Goal: Task Accomplishment & Management: Complete application form

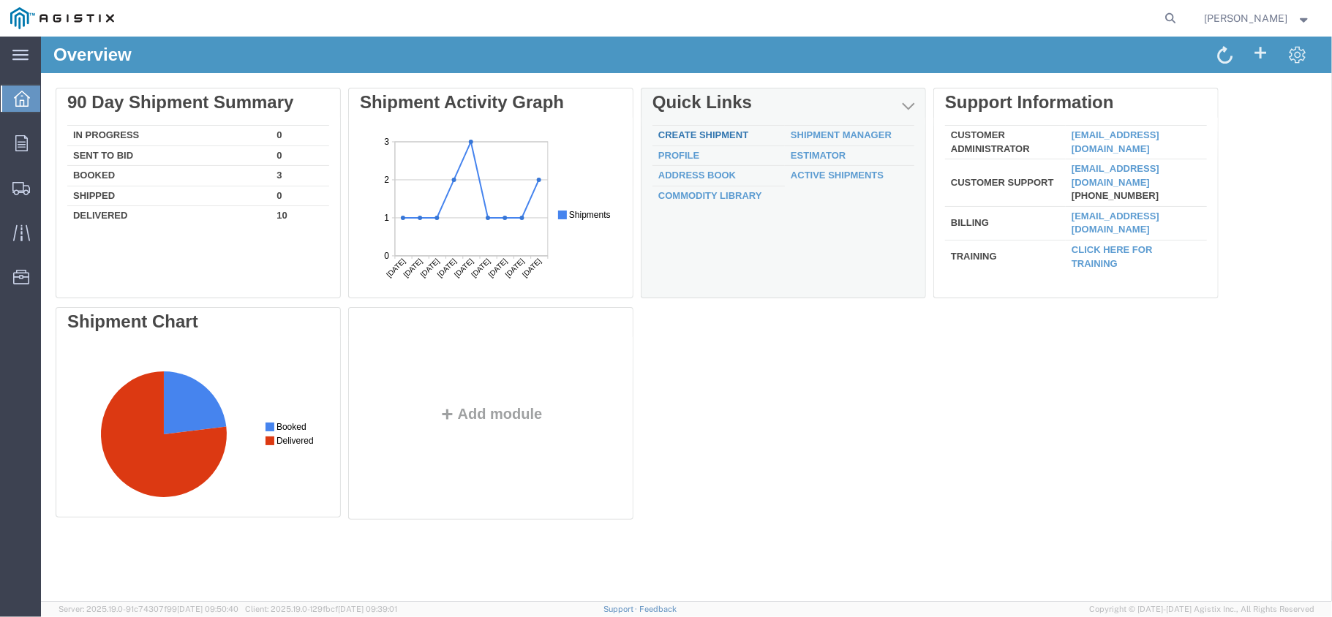
click at [716, 135] on link "Create Shipment" at bounding box center [703, 134] width 90 height 11
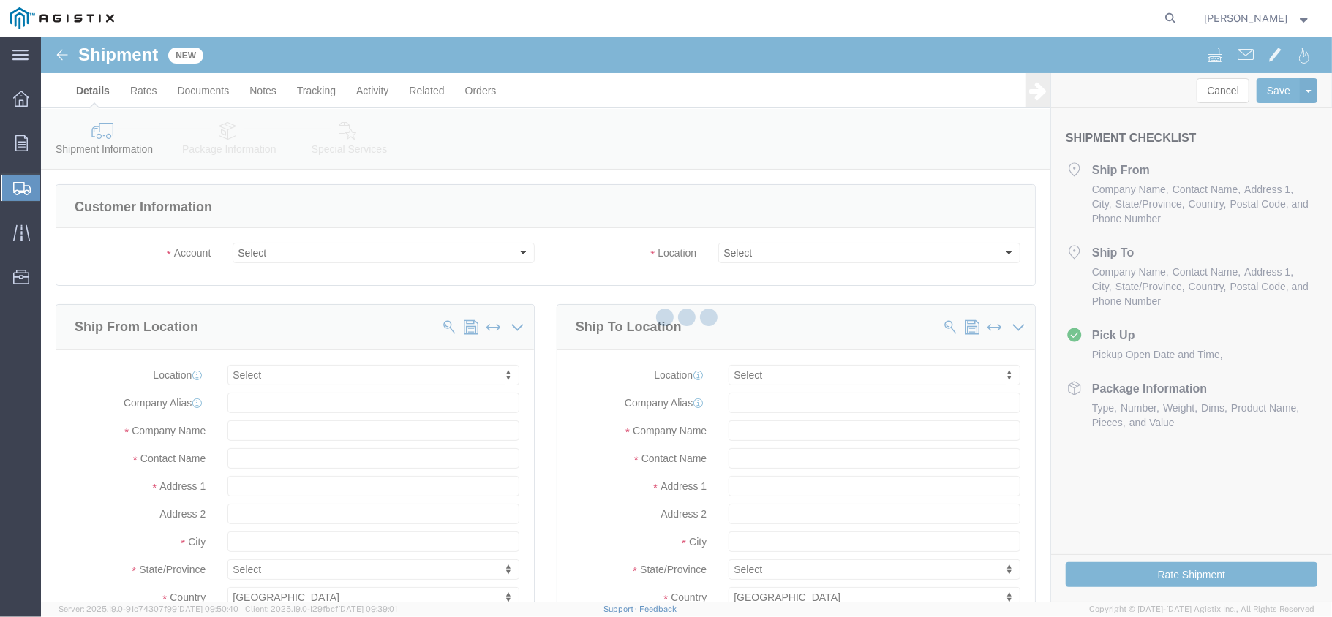
select select
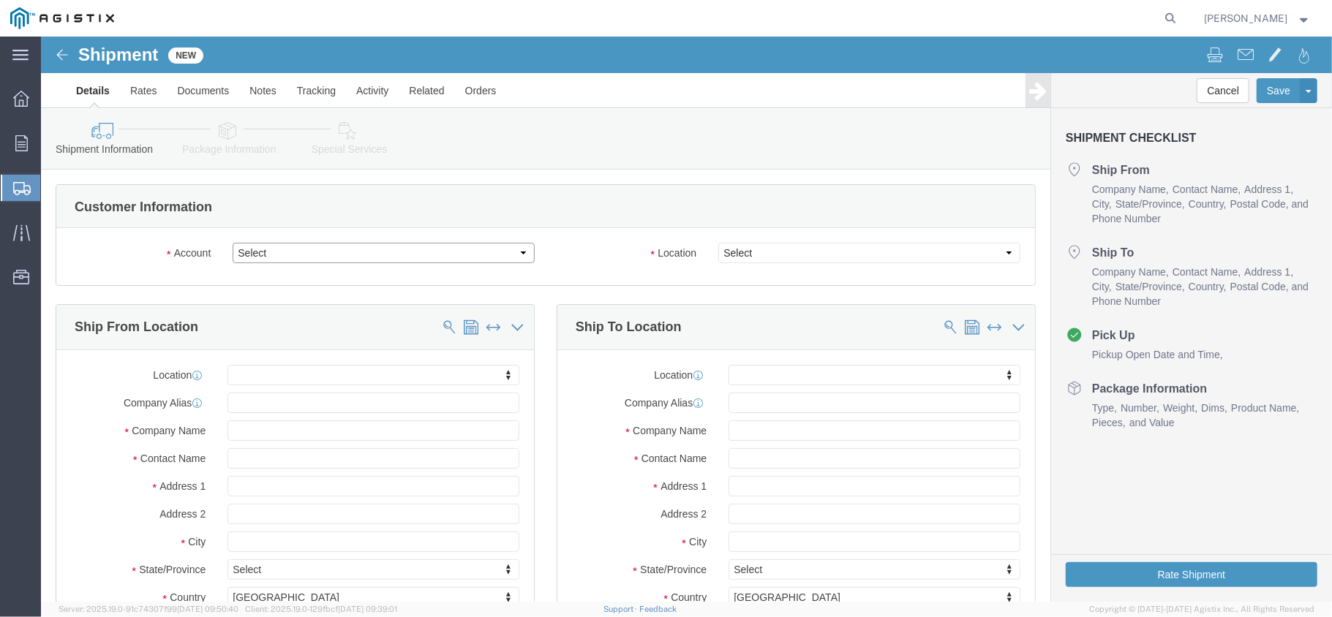
click select "Select PG&E US Hose Corp"
select select "9596"
click select "Select PG&E US Hose Corp"
select select "PURCHORD"
select select
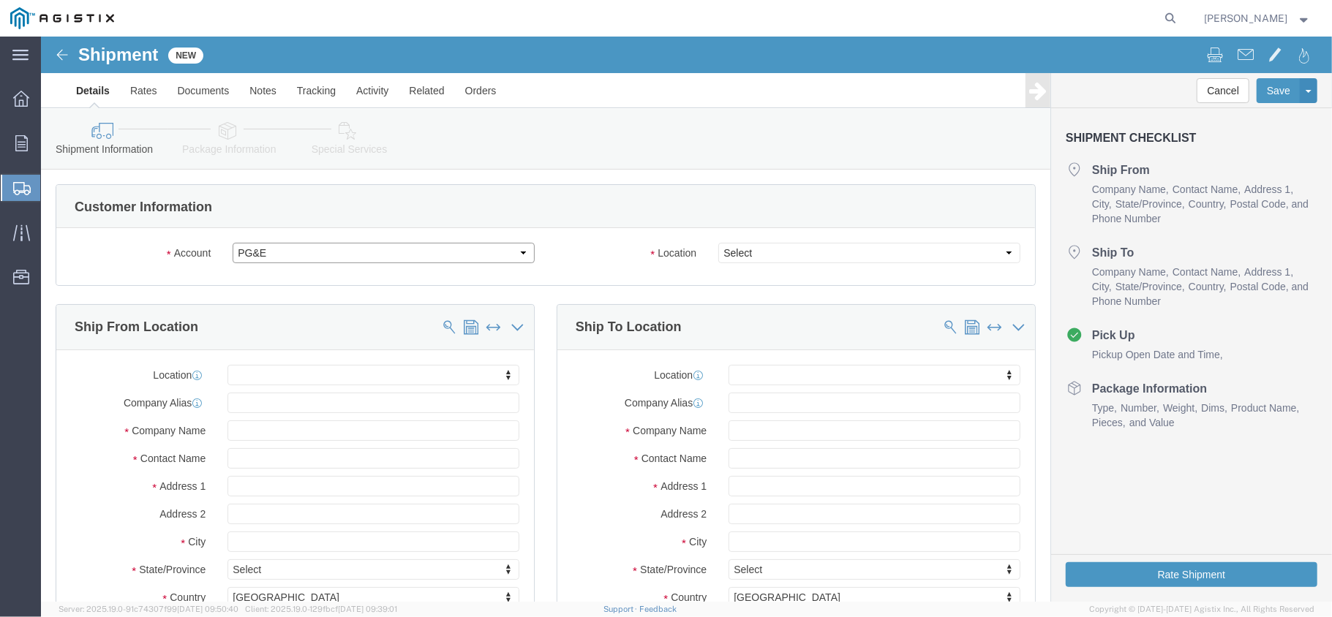
select select
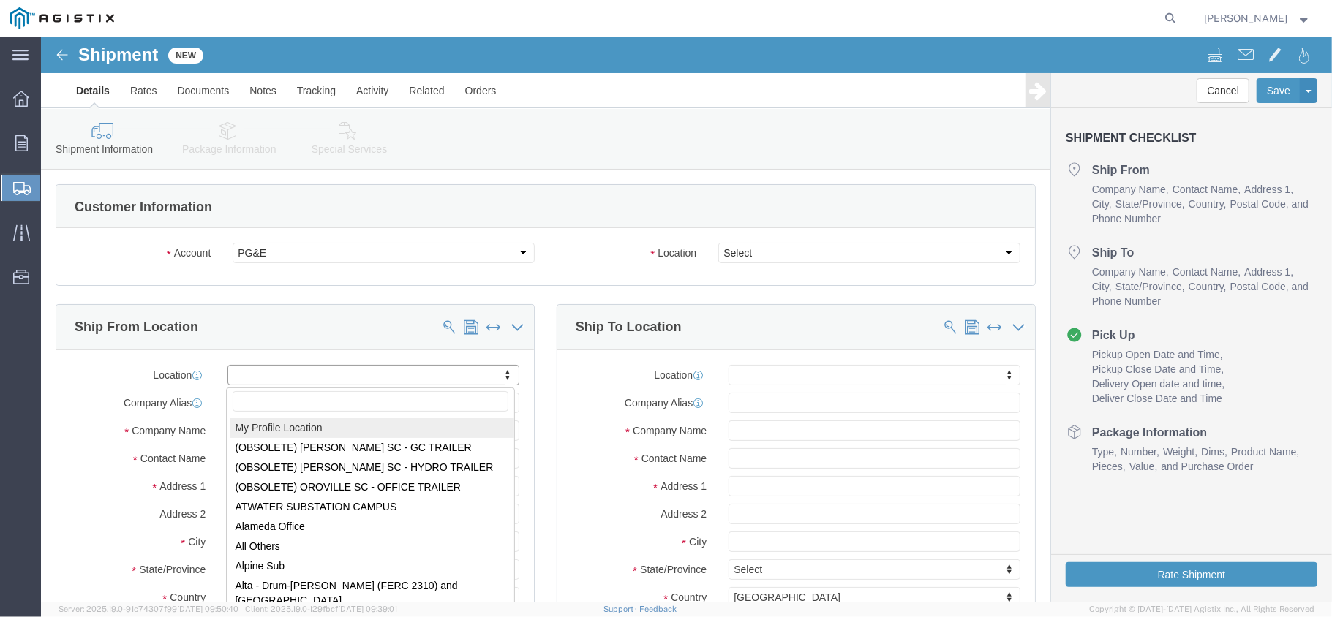
select select "MYPROFILE"
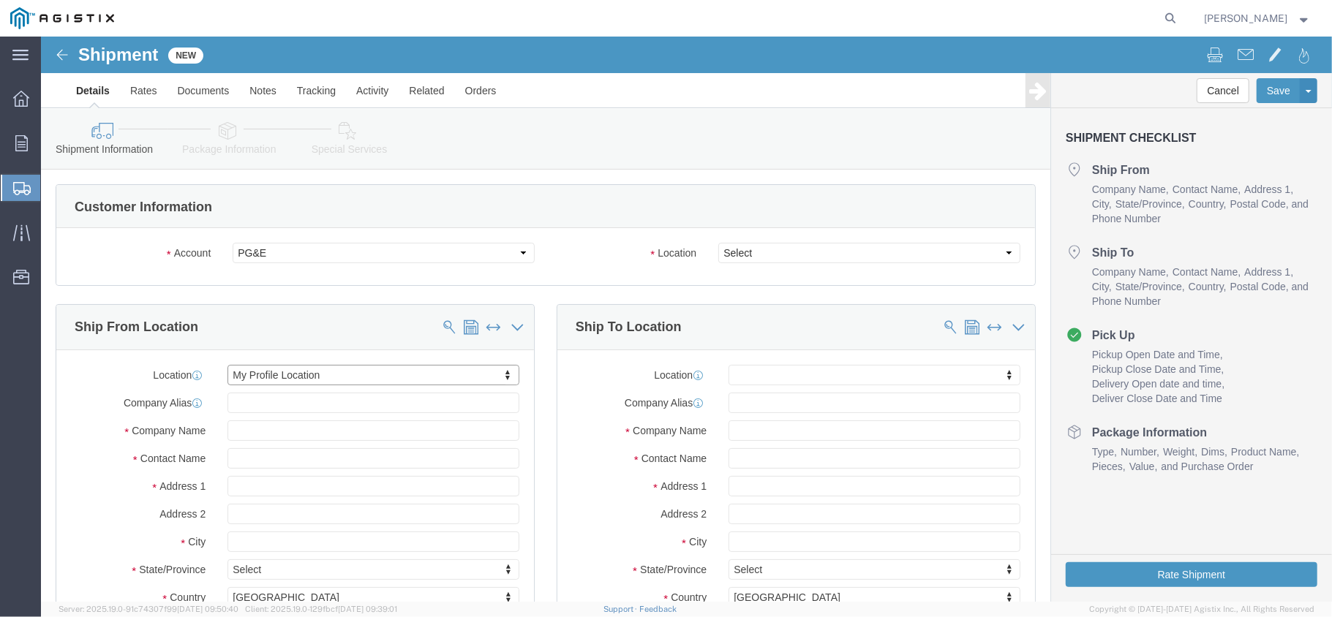
type input "US Hose Corp"
type input "Lee Carter"
type input "815 Forestwood Dr"
type input "Romeoville"
type input "60446"
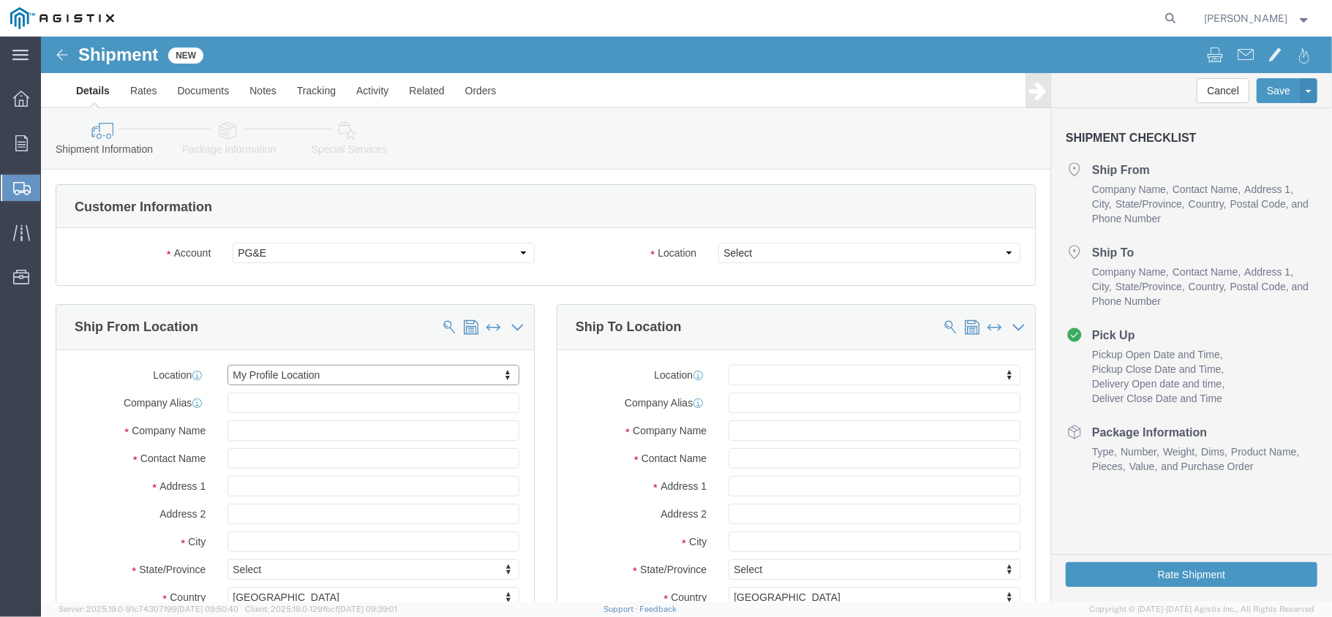
type input "815-407-3380"
type input "lee.carter@ushose.net"
checkbox input "true"
select select "IL"
click select "Select All Others Fremont DC Fresno DC Wheatland DC"
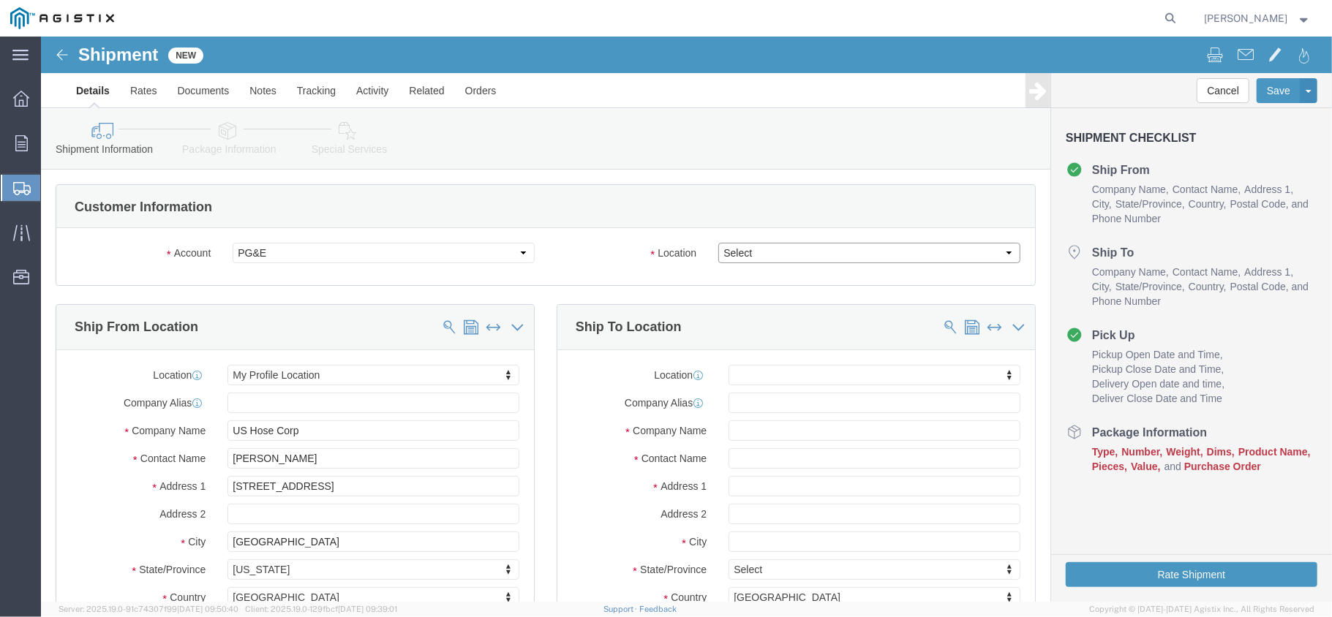
select select "23082"
click select "Select All Others Fremont DC Fresno DC Wheatland DC"
click input "text"
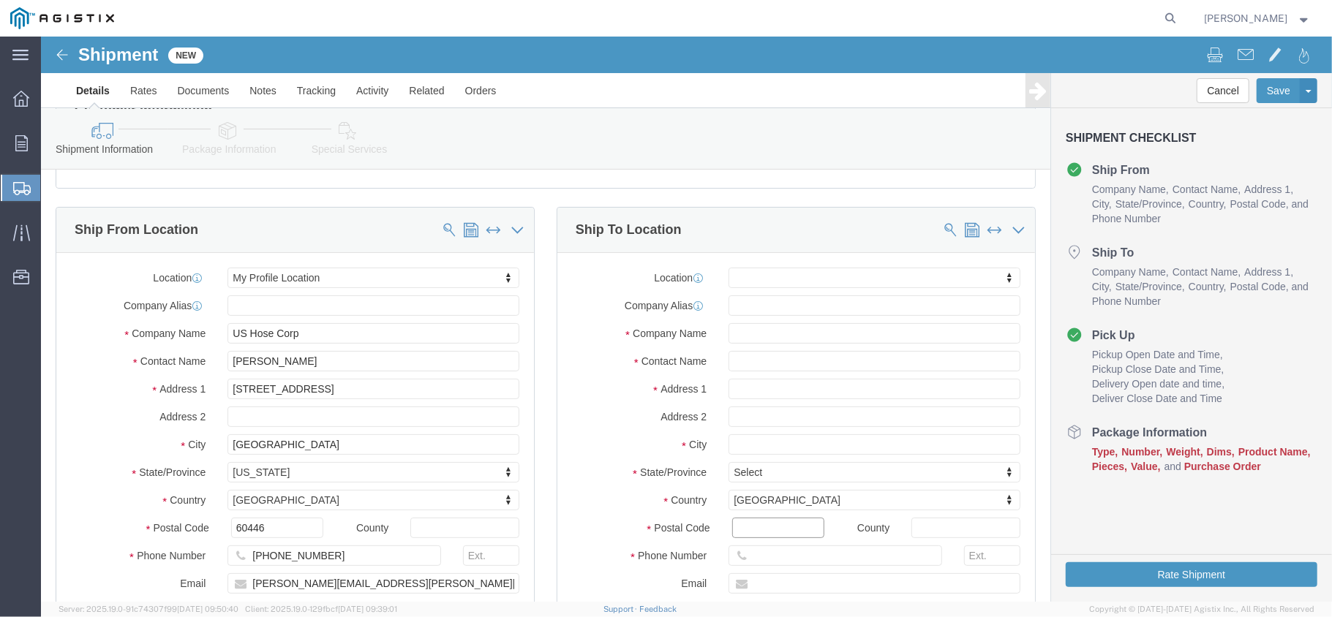
click input "Postal Code"
type input "93725"
select select
click input "text"
type input "frenso"
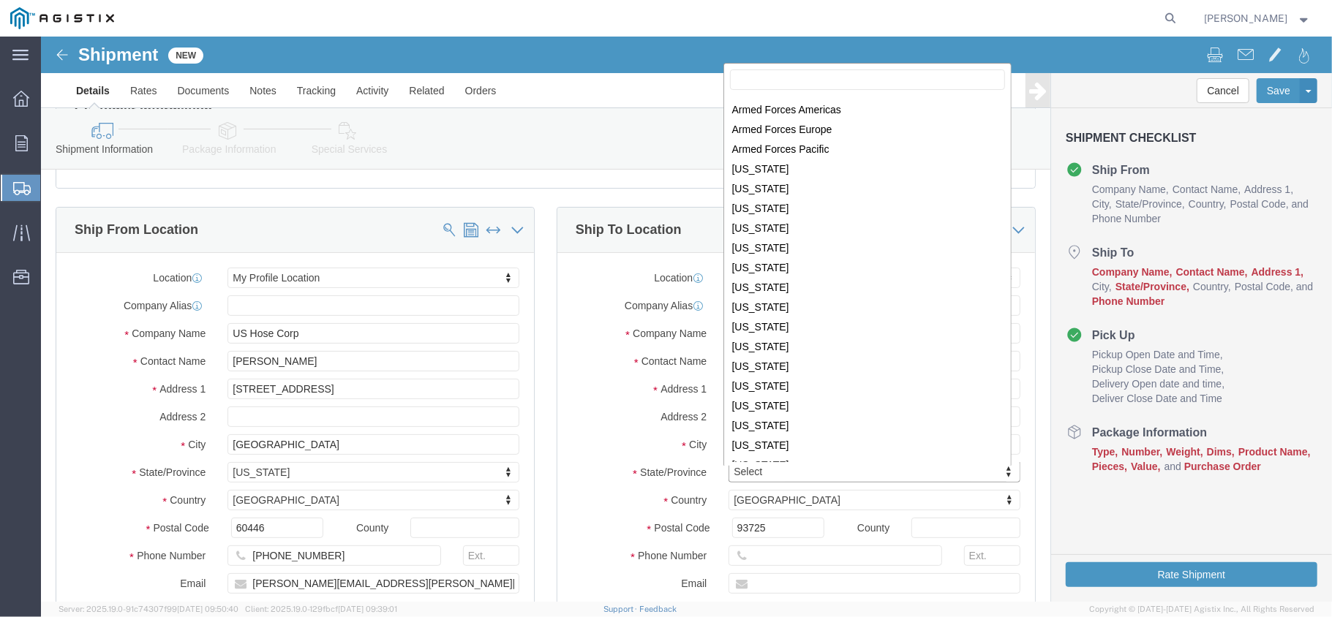
scroll to position [0, 0]
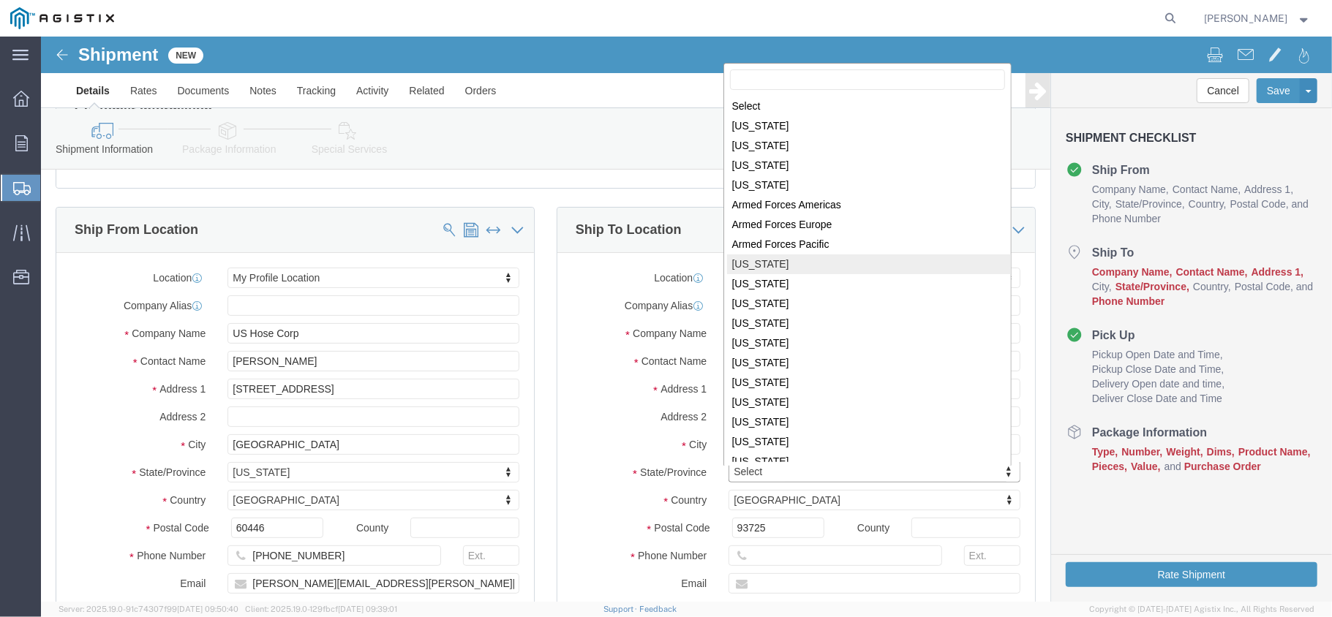
select select
select select "CA"
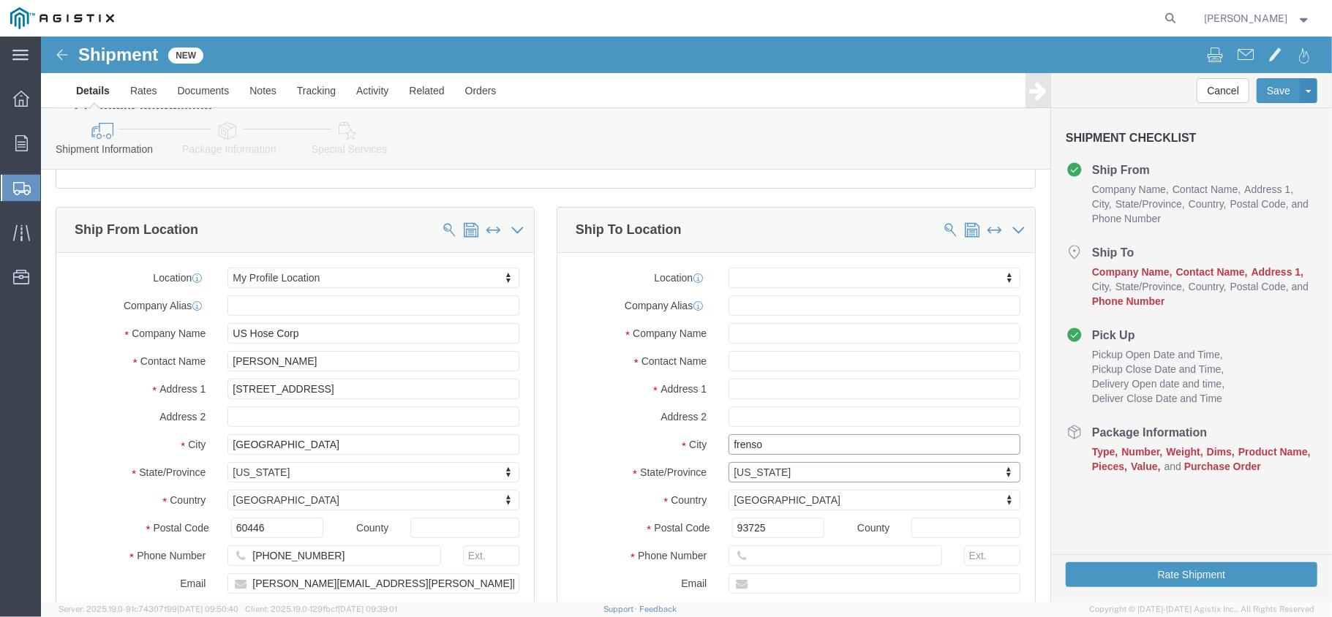
click input "frenso"
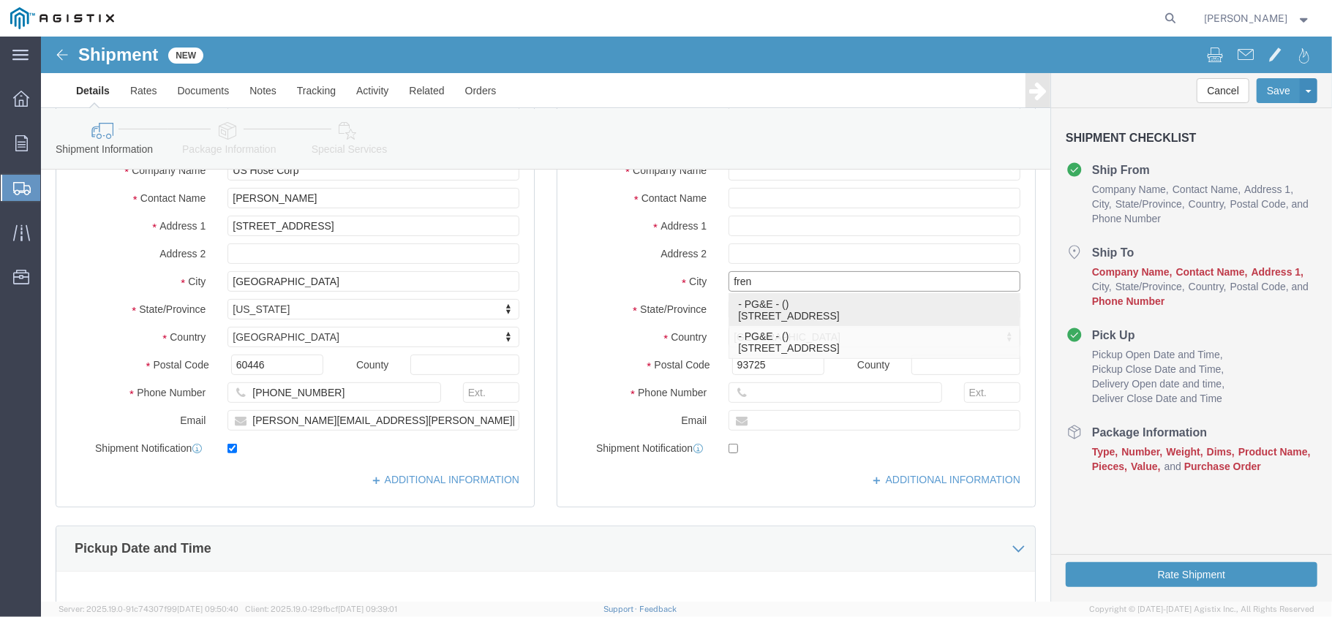
scroll to position [293, 0]
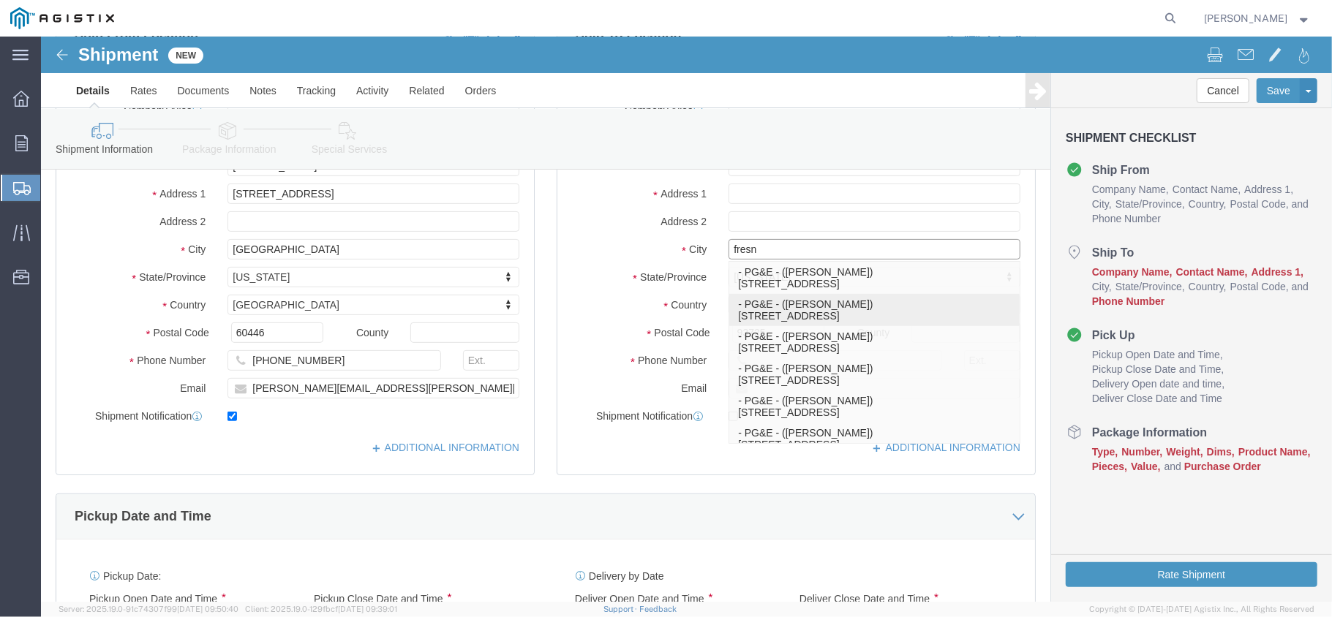
type input "fresno"
click p "- PG&E - (Richard Urbano) 2221 S Orange, Fresno, CA, 93725, US"
select select
type input "PG&E"
type input "Richard Urbano"
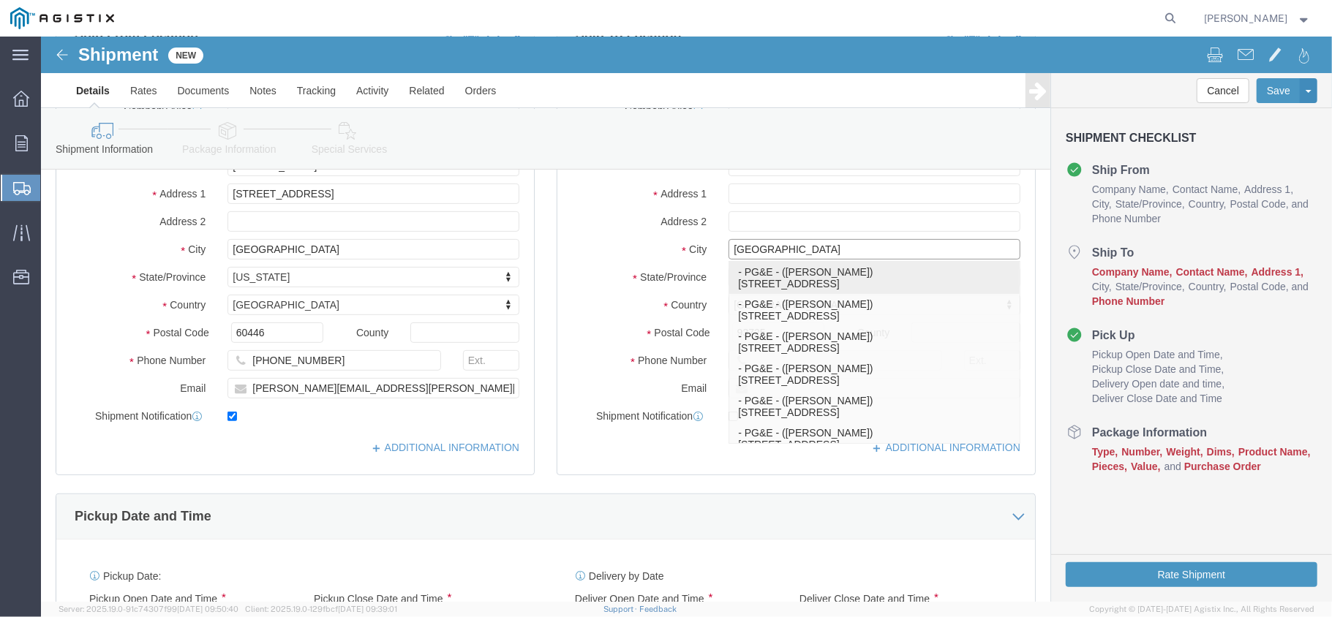
type input "2221 S Orange"
type input "Fresno"
type input "559-917-7025"
select select "CA"
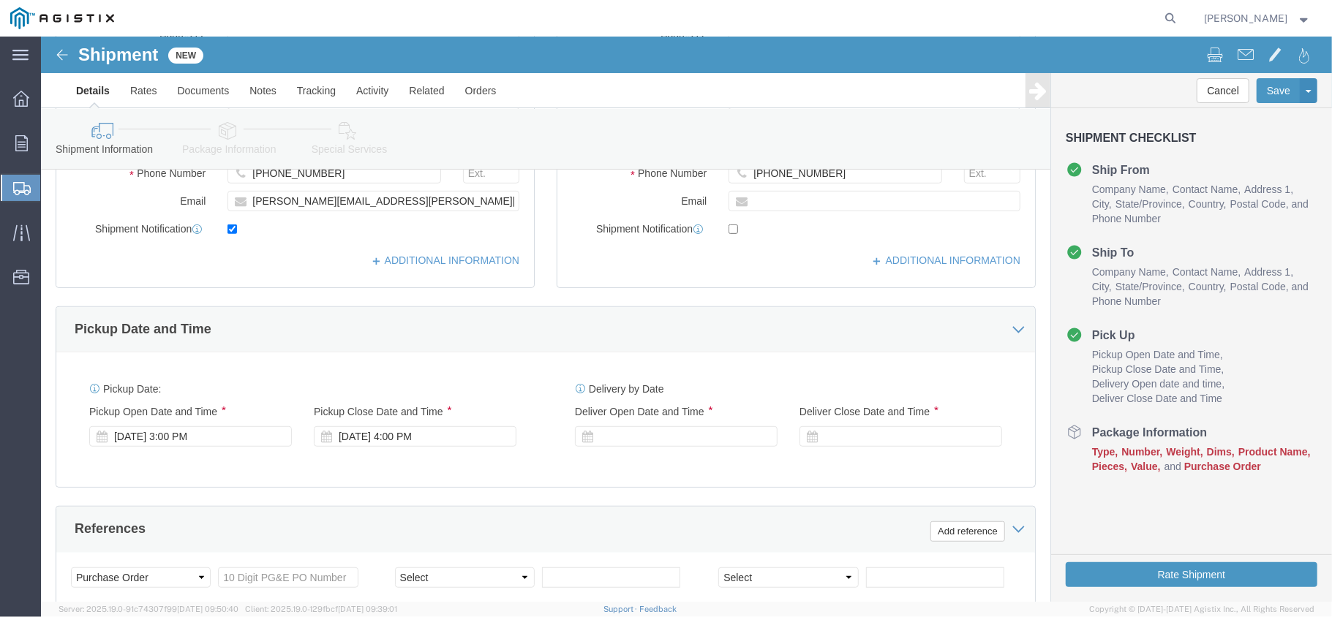
scroll to position [487, 0]
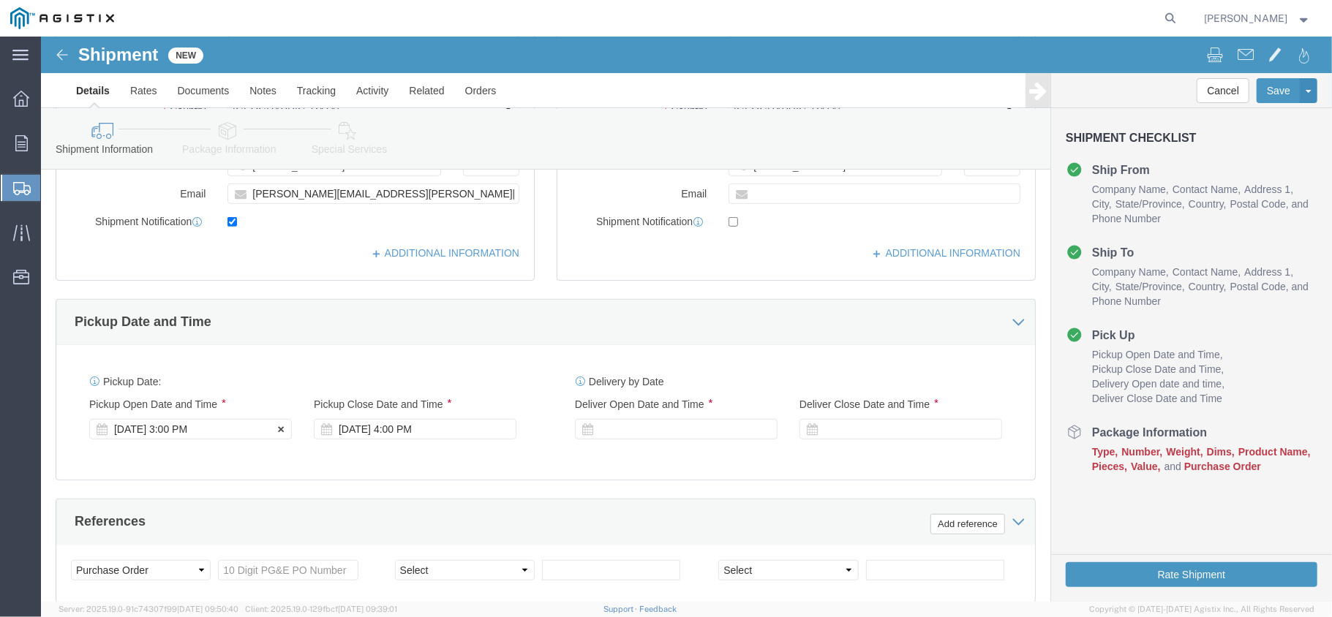
type input "Fresno"
select select
click div "Pickup Start Date Pickup Start Time Pickup Open Date and Time Sep 16 2025 3:00 …"
click div "Sep 16 2025 3:00 PM"
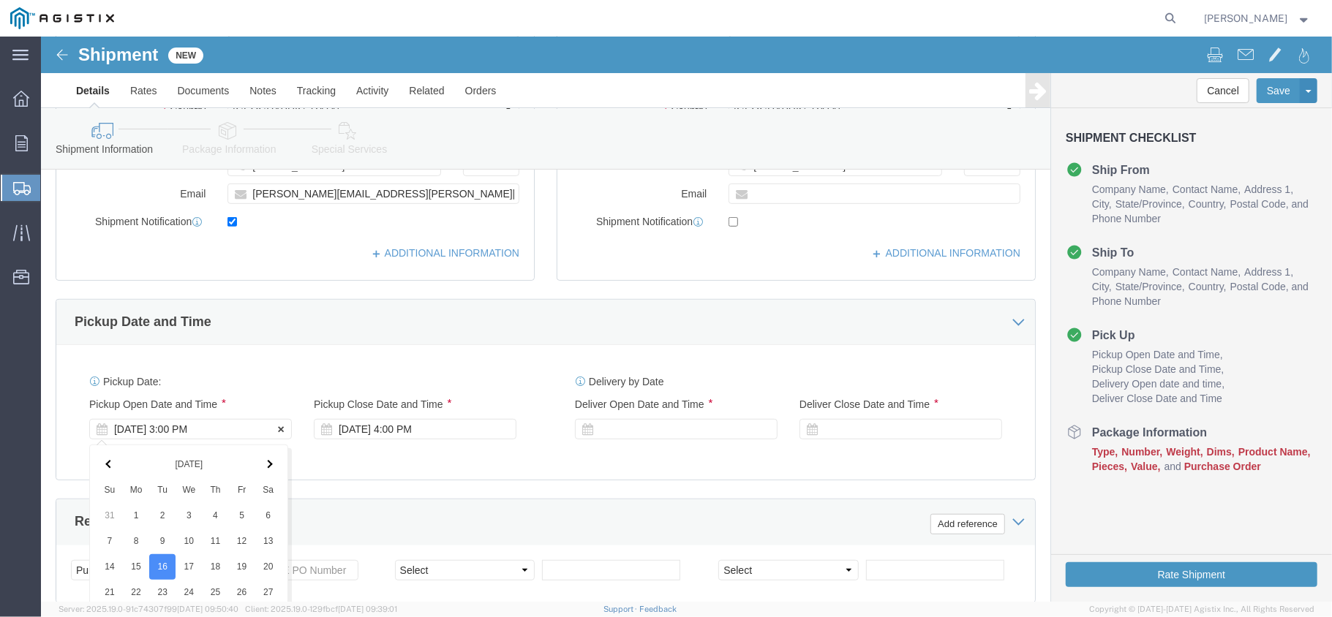
scroll to position [816, 0]
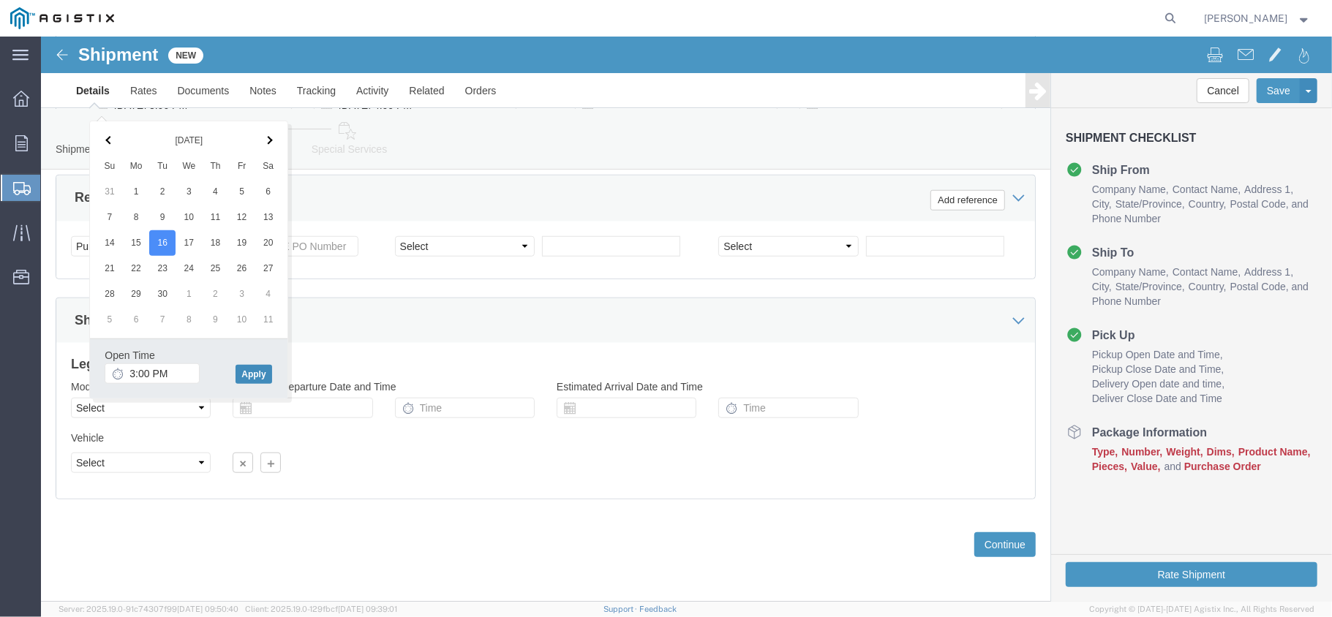
click button "Apply"
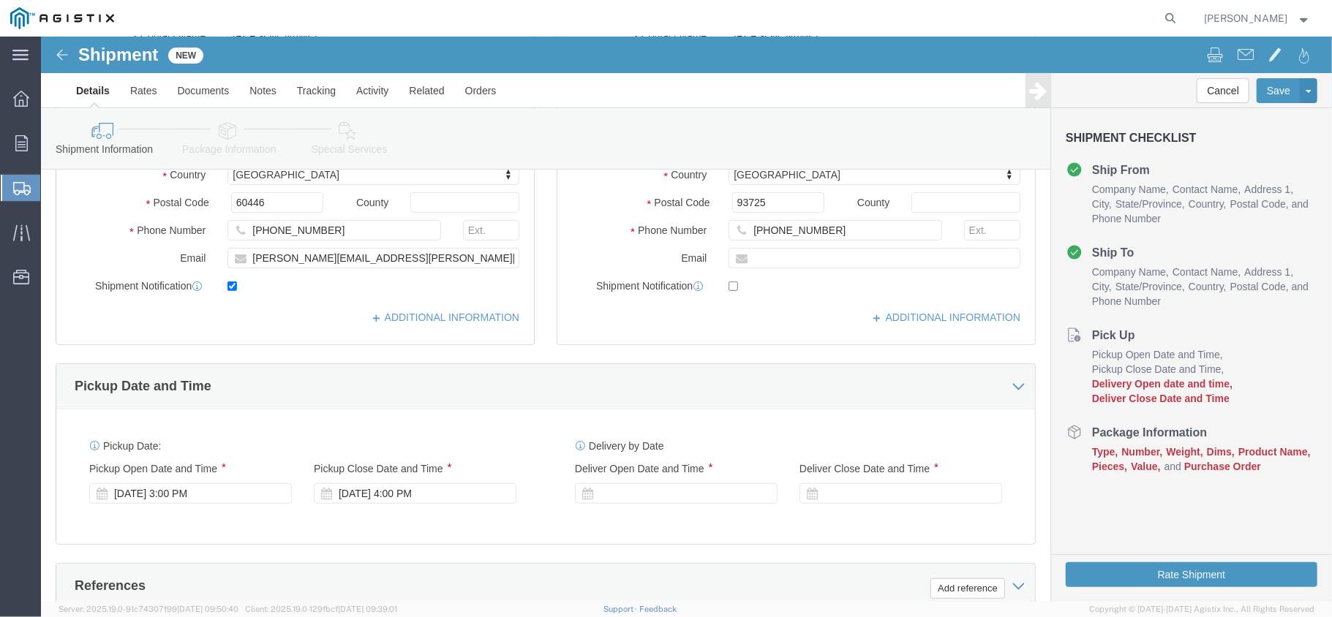
scroll to position [426, 0]
click div "Pickup Start Date Pickup Start Time Pickup Open Date and Time Sep 16 2025 3:00 …"
click div "Pickup Date: Pickup Start Date Pickup Start Time Pickup Open Date and Time Sep …"
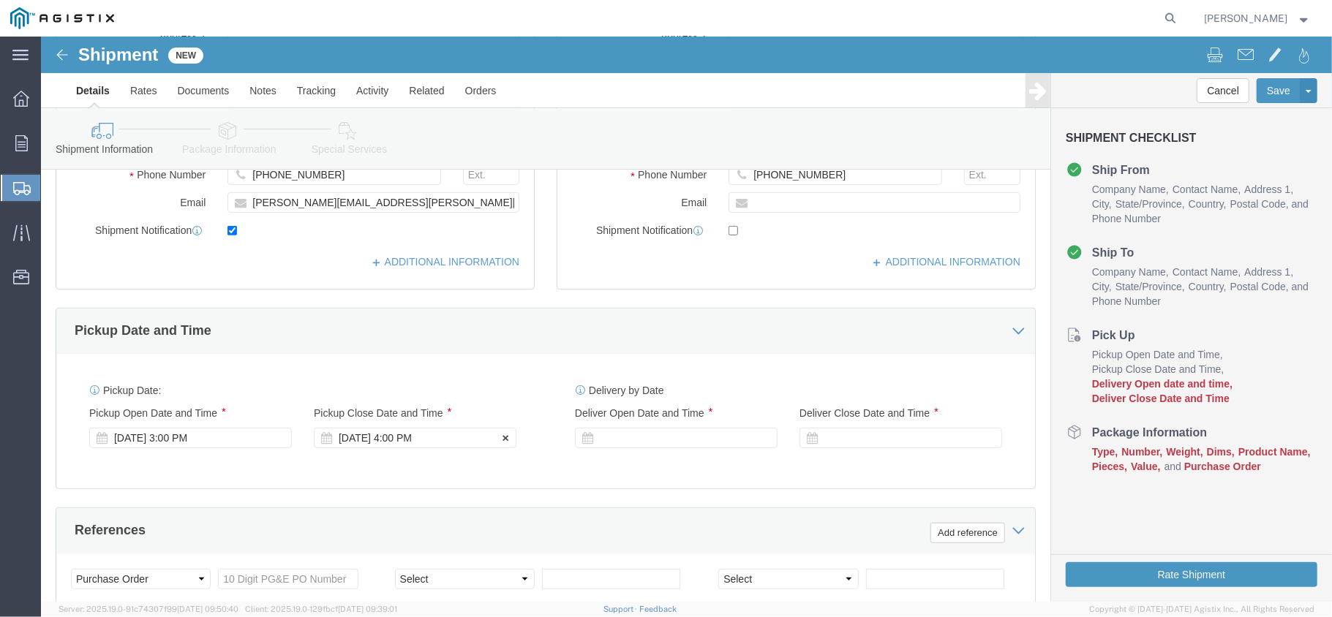
scroll to position [524, 0]
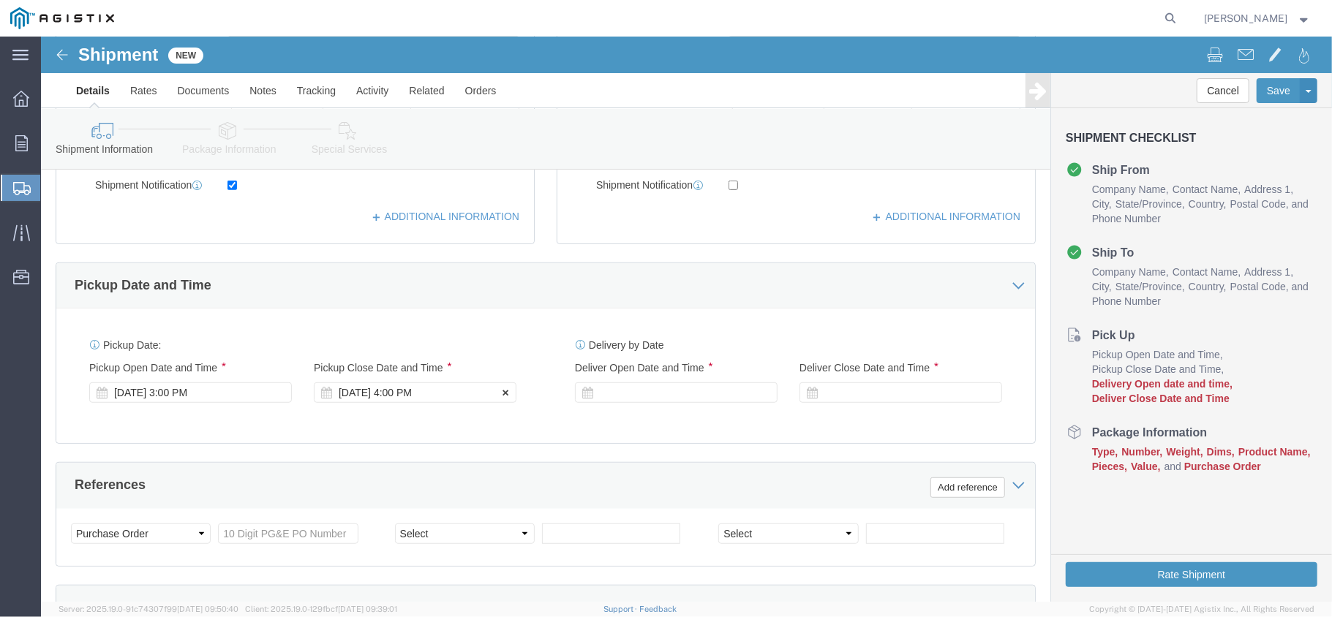
click div "Sep 16 2025 4:00 PM"
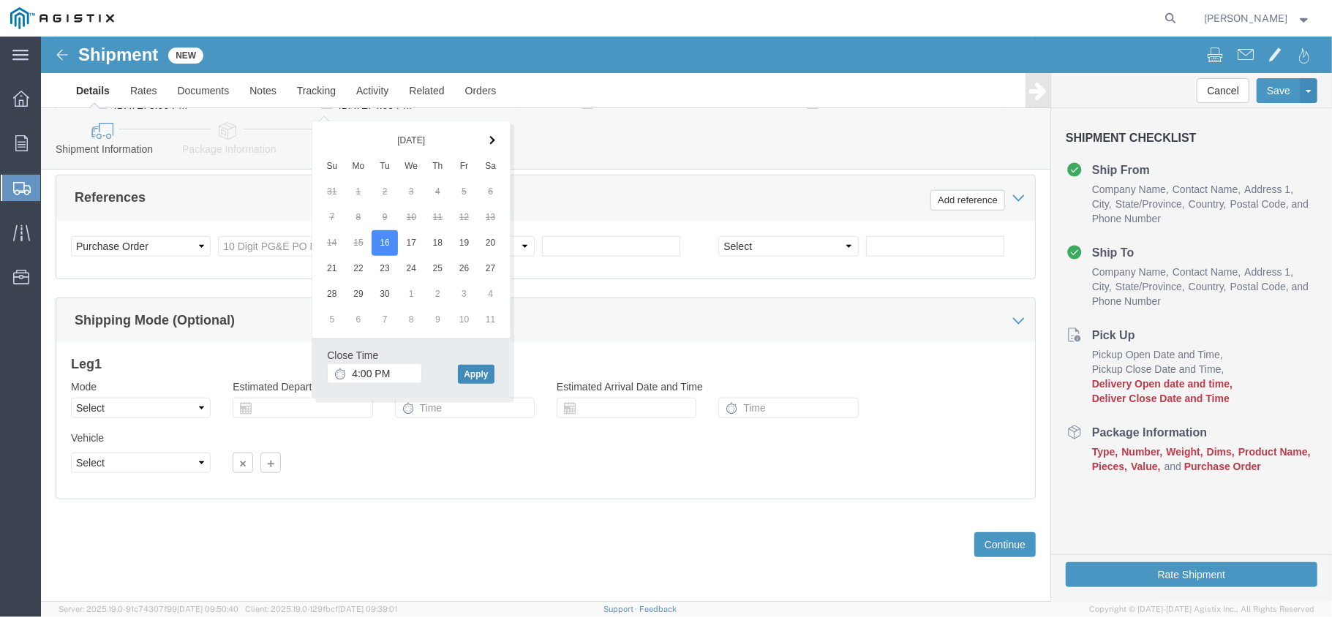
click button "Apply"
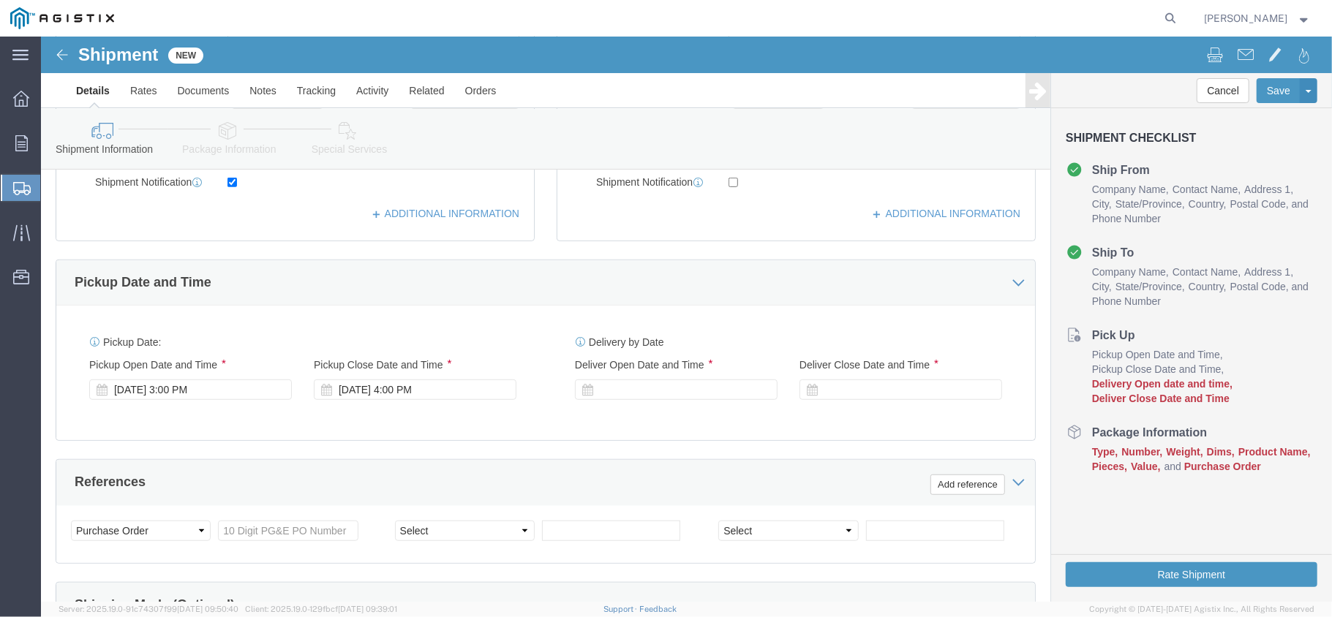
scroll to position [524, 0]
click div
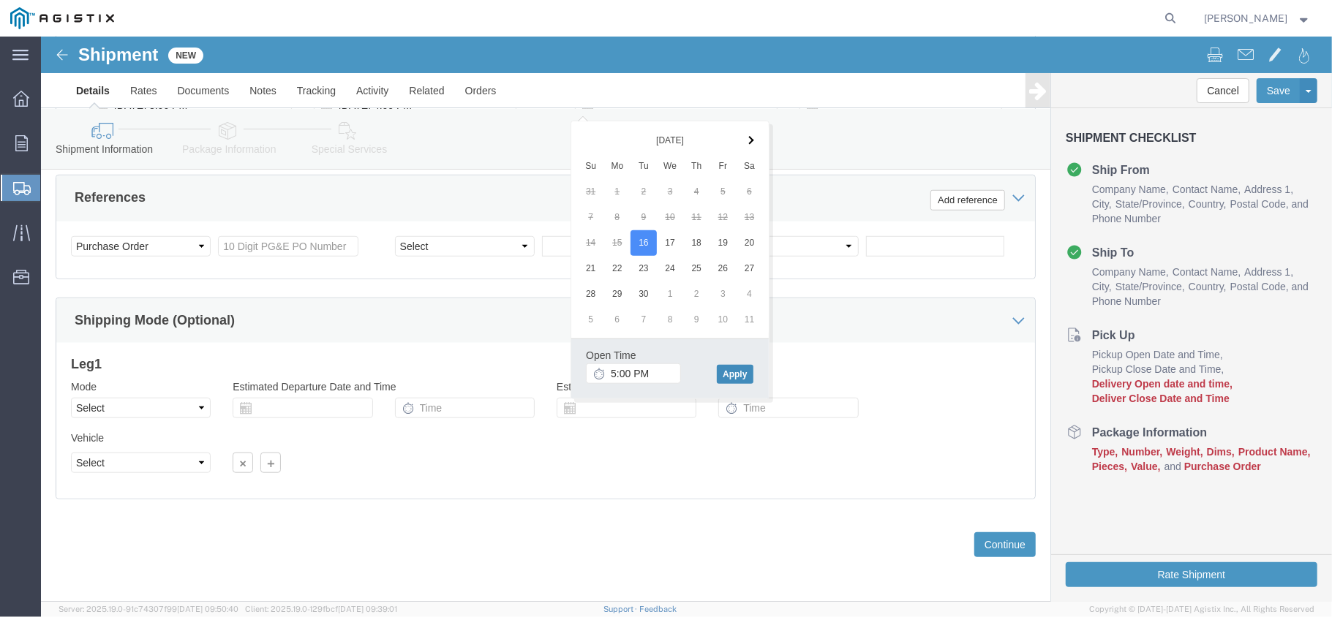
click button "Apply"
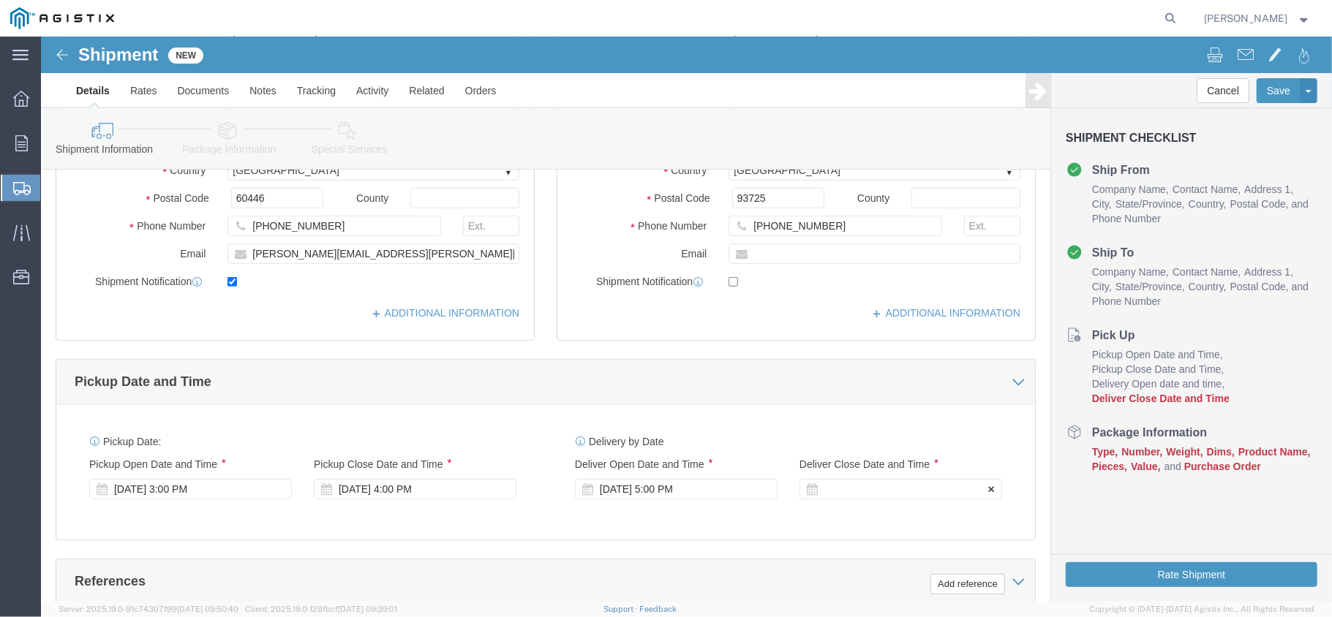
scroll to position [426, 0]
click div
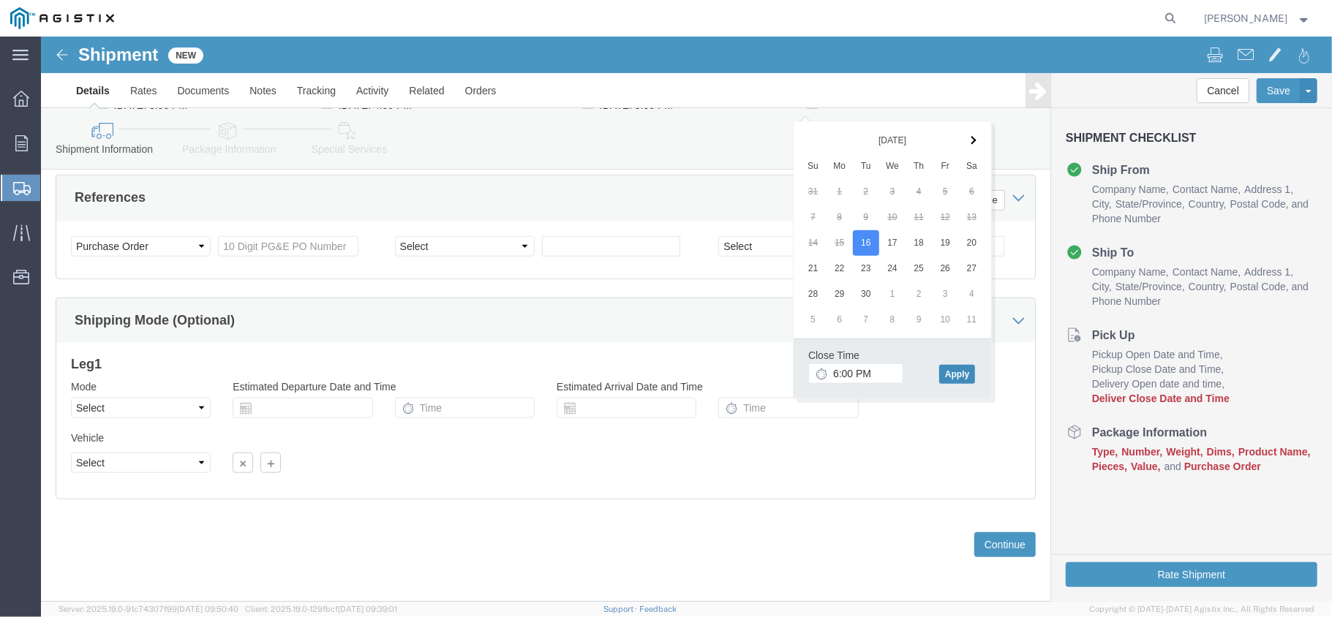
click button "Apply"
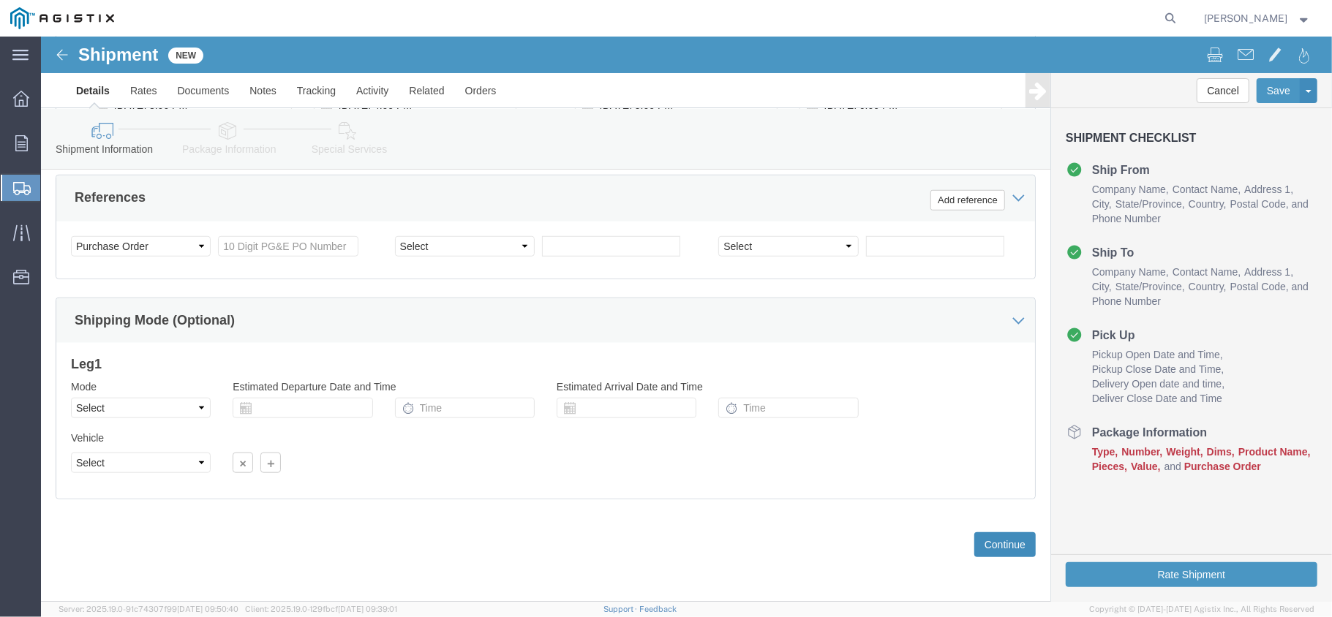
click button "Continue"
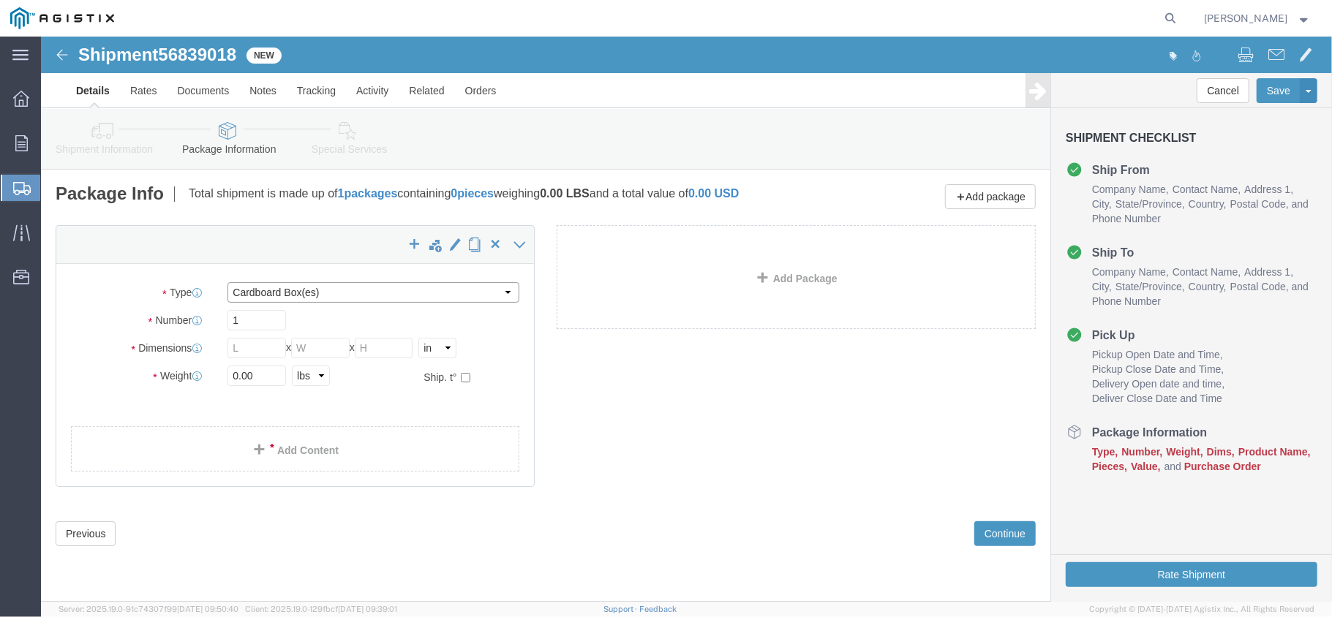
click select "Select Bulk Bundle(s) Cardboard Box(es) Carton(s) Crate(s) Drum(s) (Fiberboard)…"
select select "PSNS"
click select "Select Bulk Bundle(s) Cardboard Box(es) Carton(s) Crate(s) Drum(s) (Fiberboard)…"
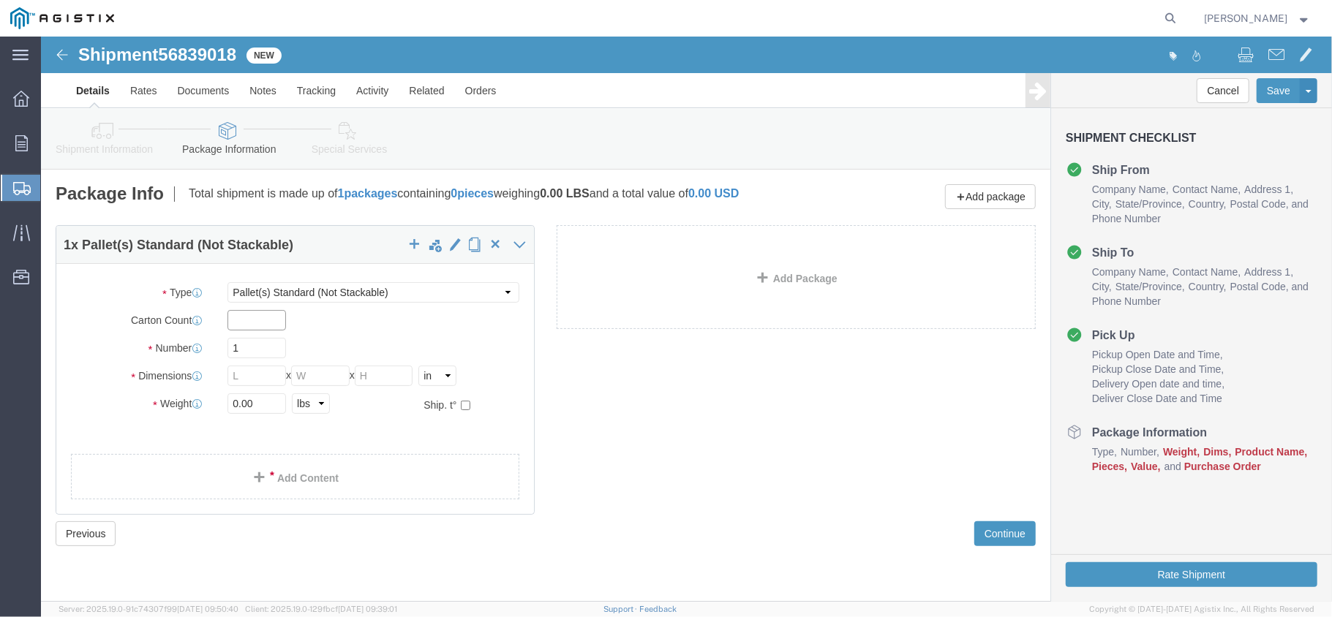
click input "text"
type input "1"
click input "text"
type input "36"
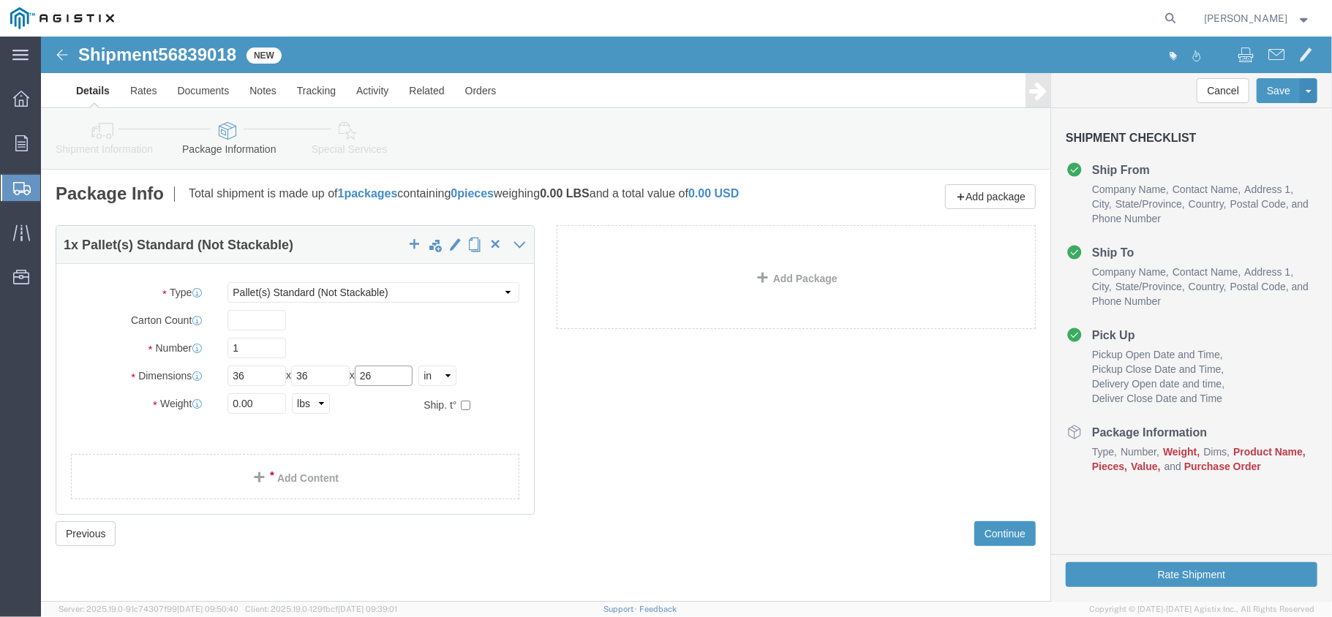
type input "26"
click input "0.00"
type input "113"
click link "Add Content"
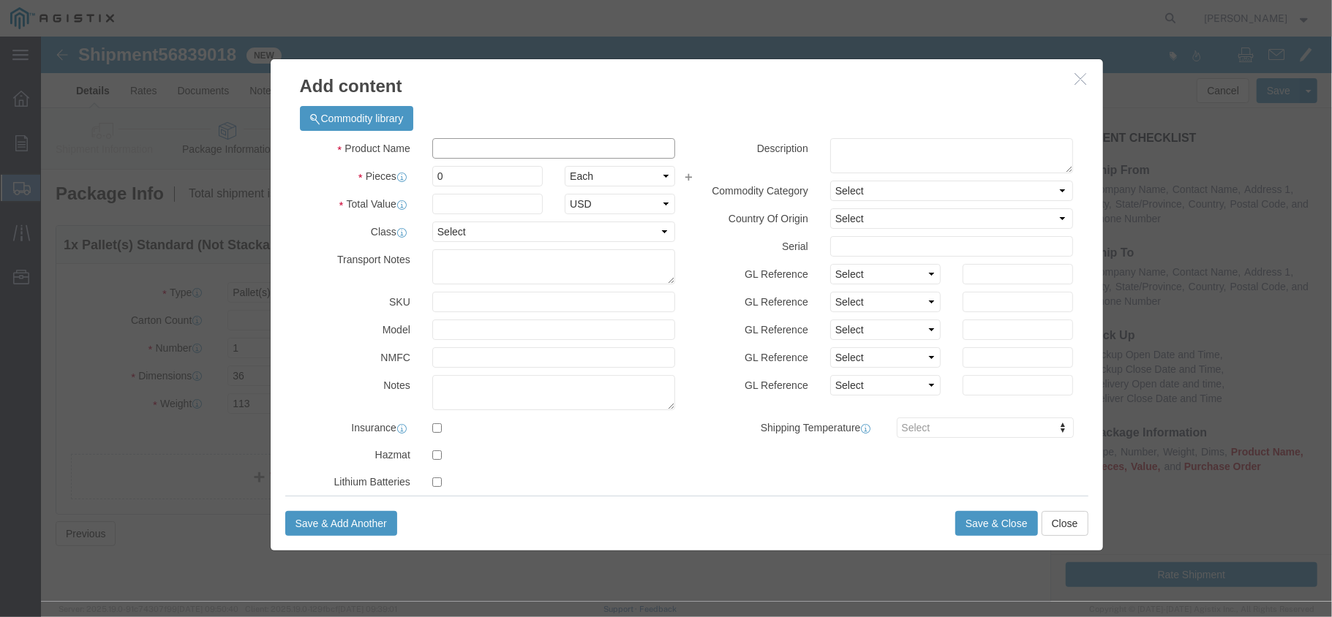
click input "text"
type input "metal assemblies"
click input "0"
type input "06"
click input "text"
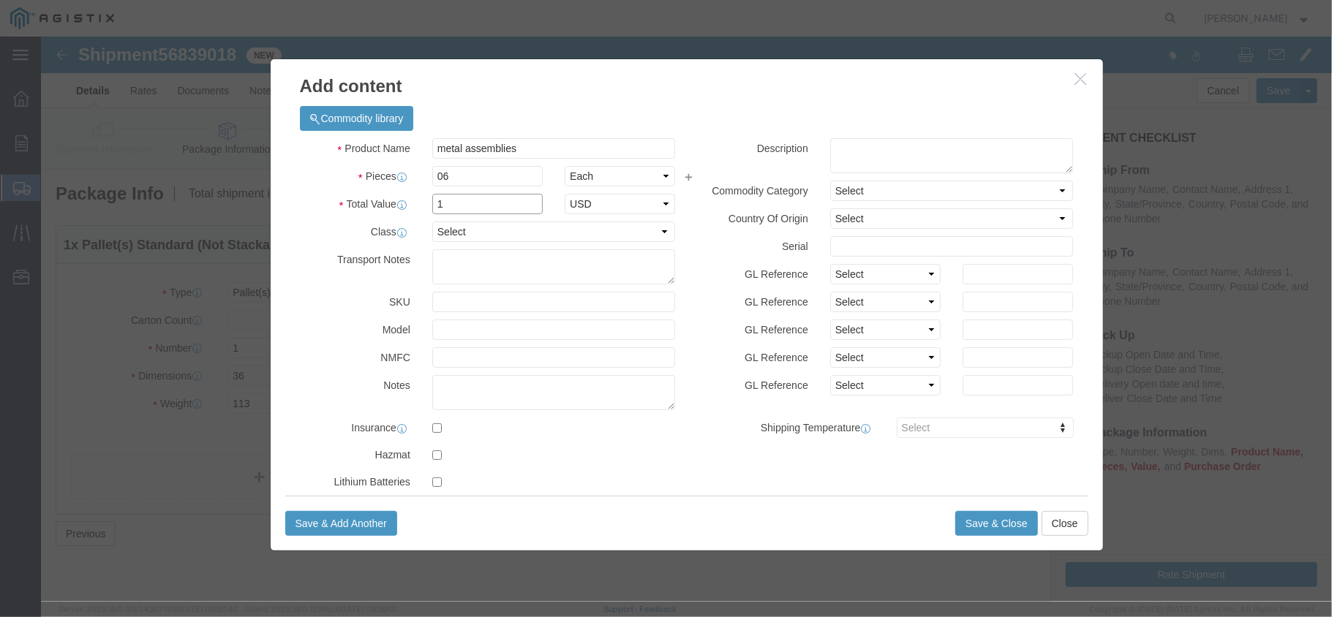
type input "1"
click select "Select 50 55 60 65 70 85 92.5 100 125 175 250 300 400"
select select "70"
click select "Select 50 55 60 65 70 85 92.5 100 125 175 250 300 400"
click button "Save & Close"
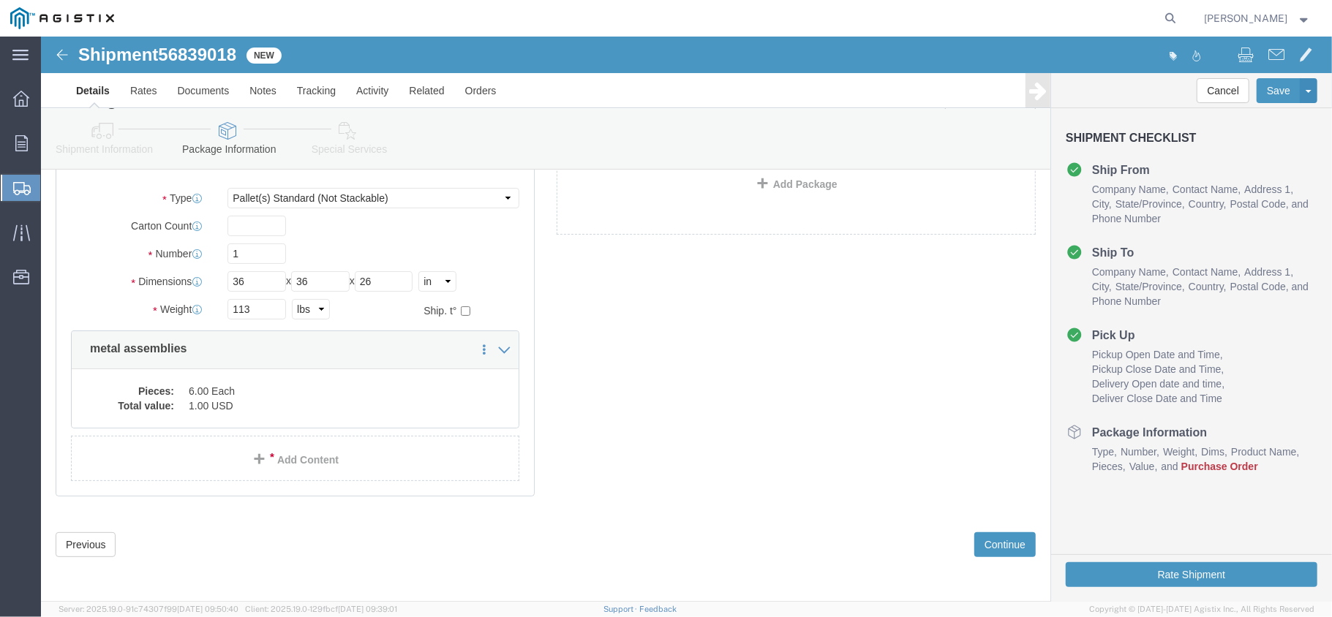
scroll to position [97, 0]
click button "Continue"
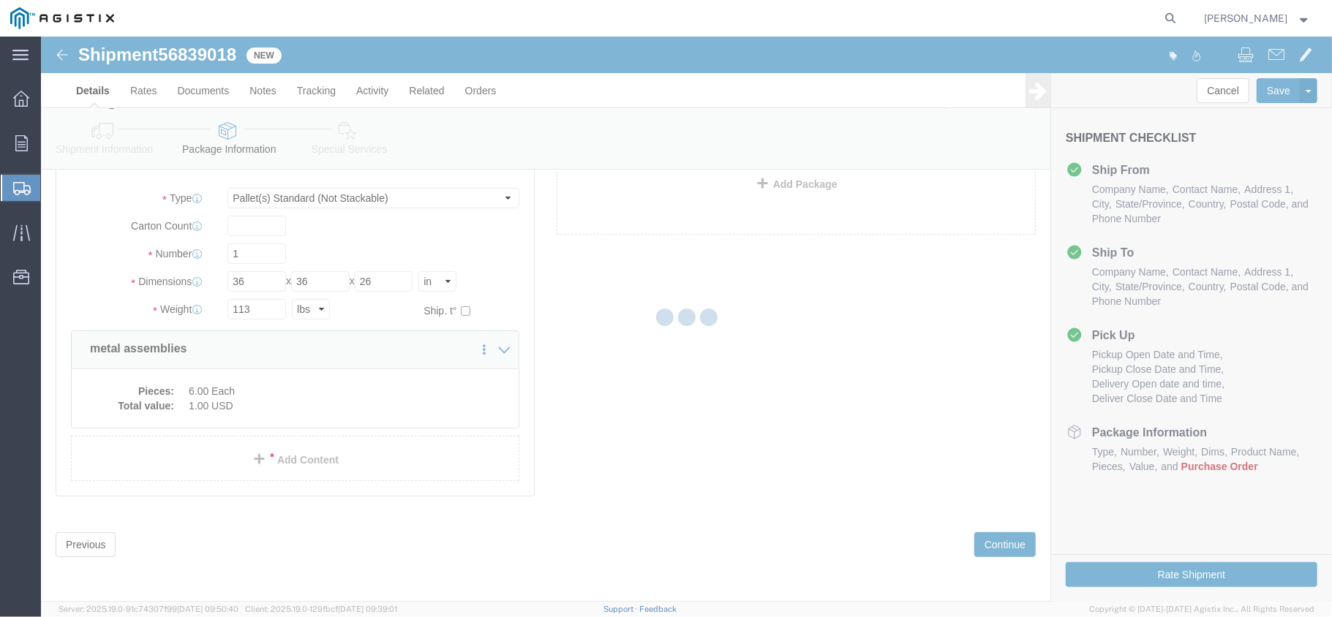
select select
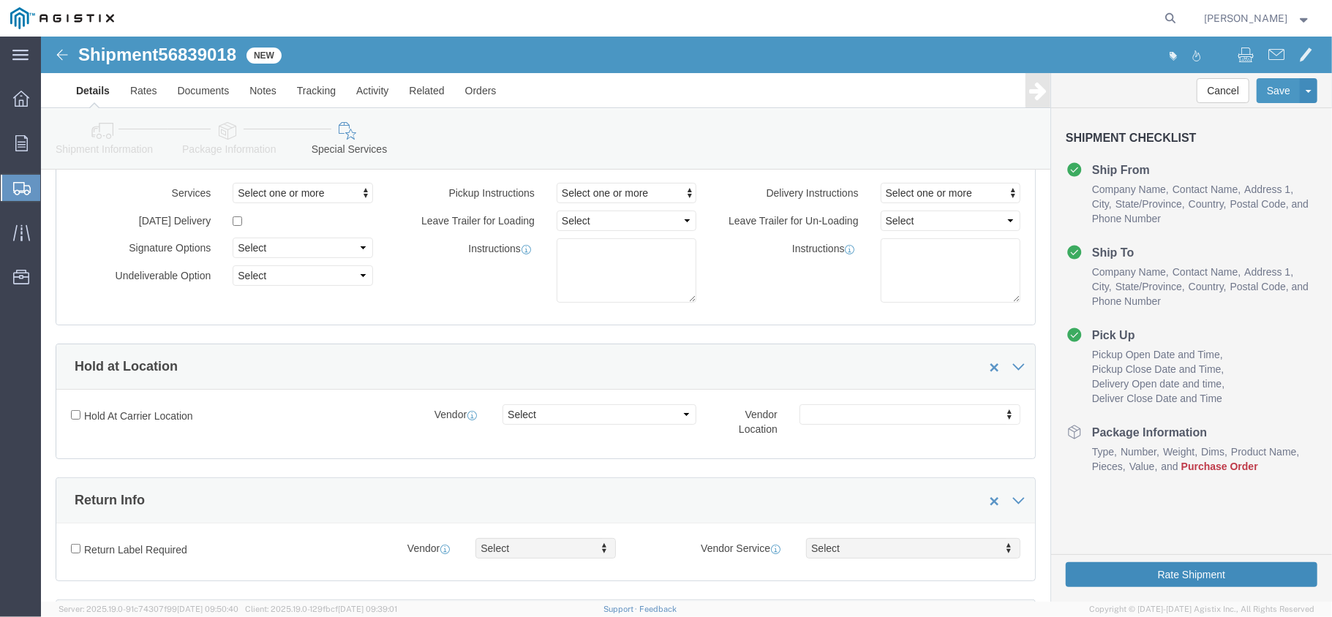
click button "Rate Shipment"
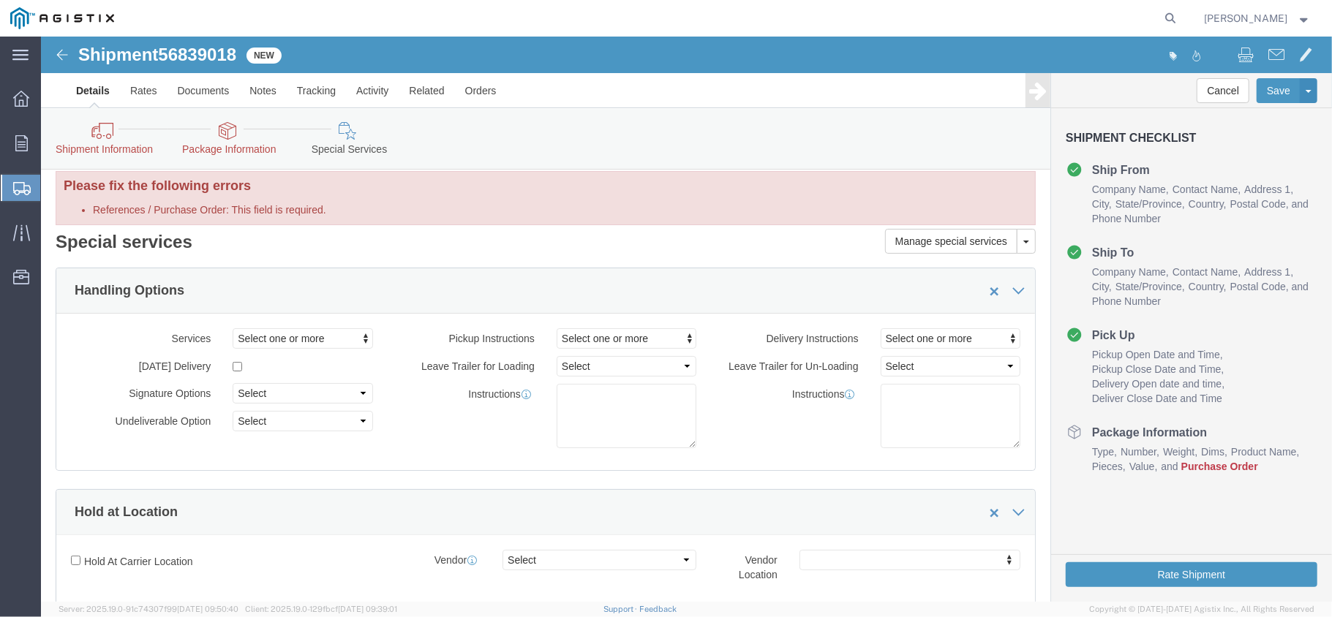
scroll to position [0, 0]
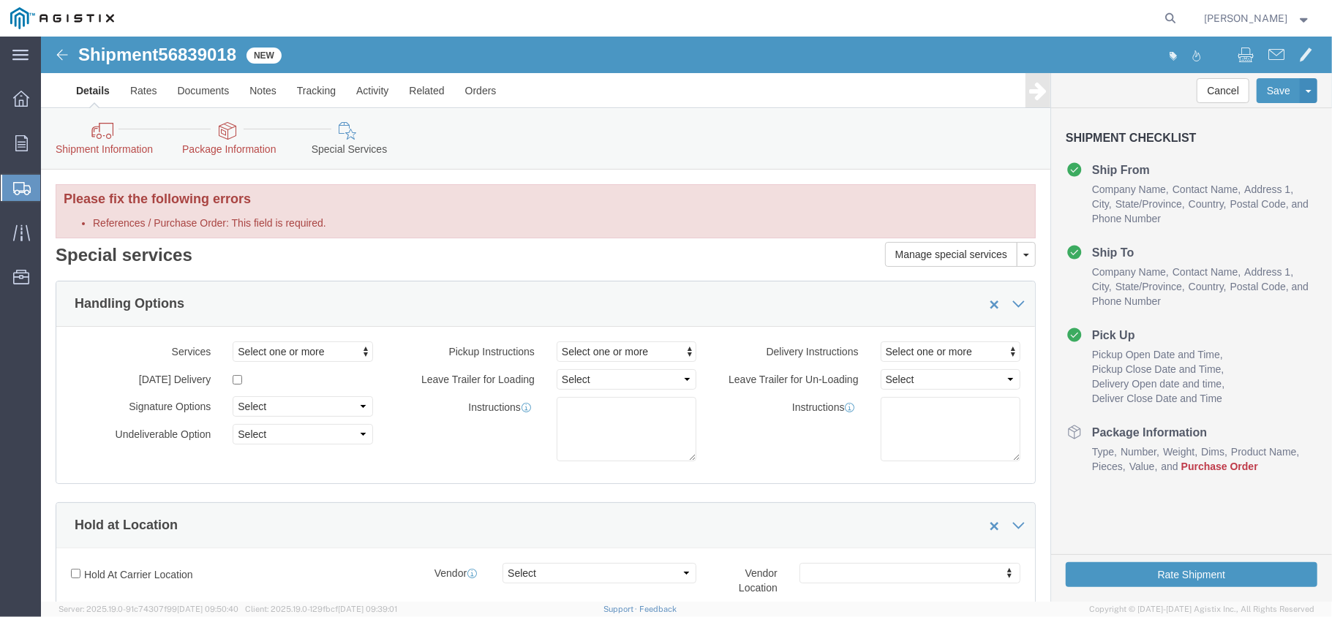
click link "Package Information"
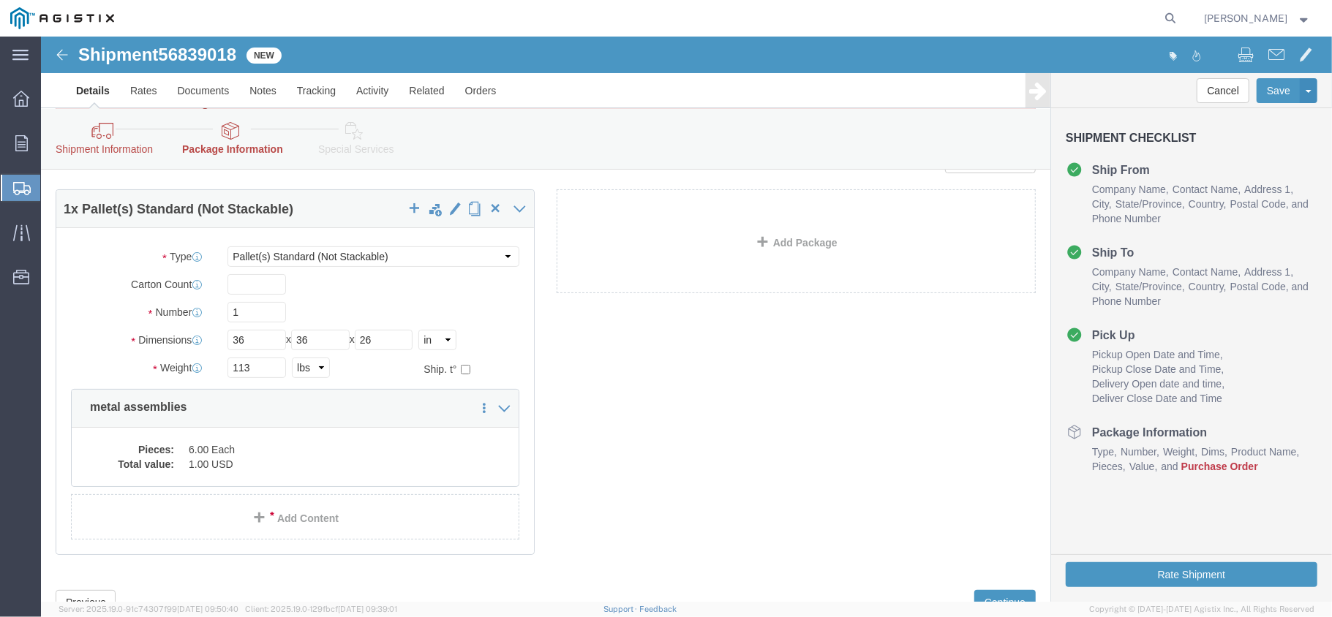
scroll to position [165, 0]
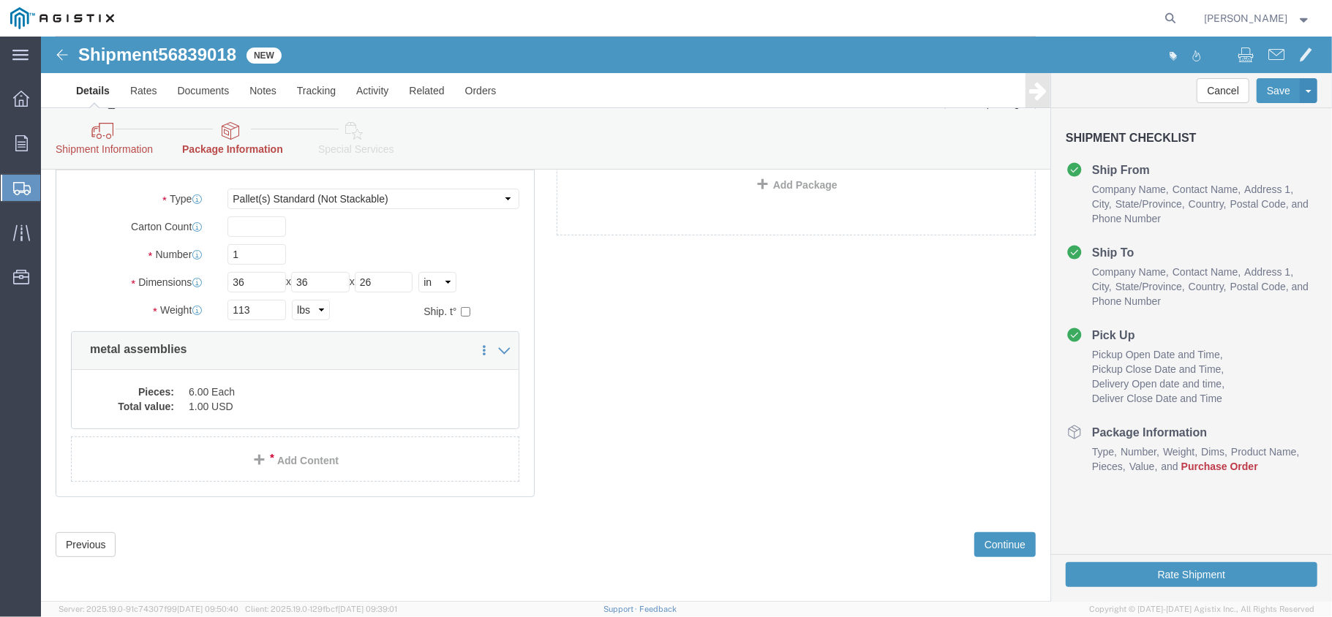
click link "Package Information"
click link "Shipment Information"
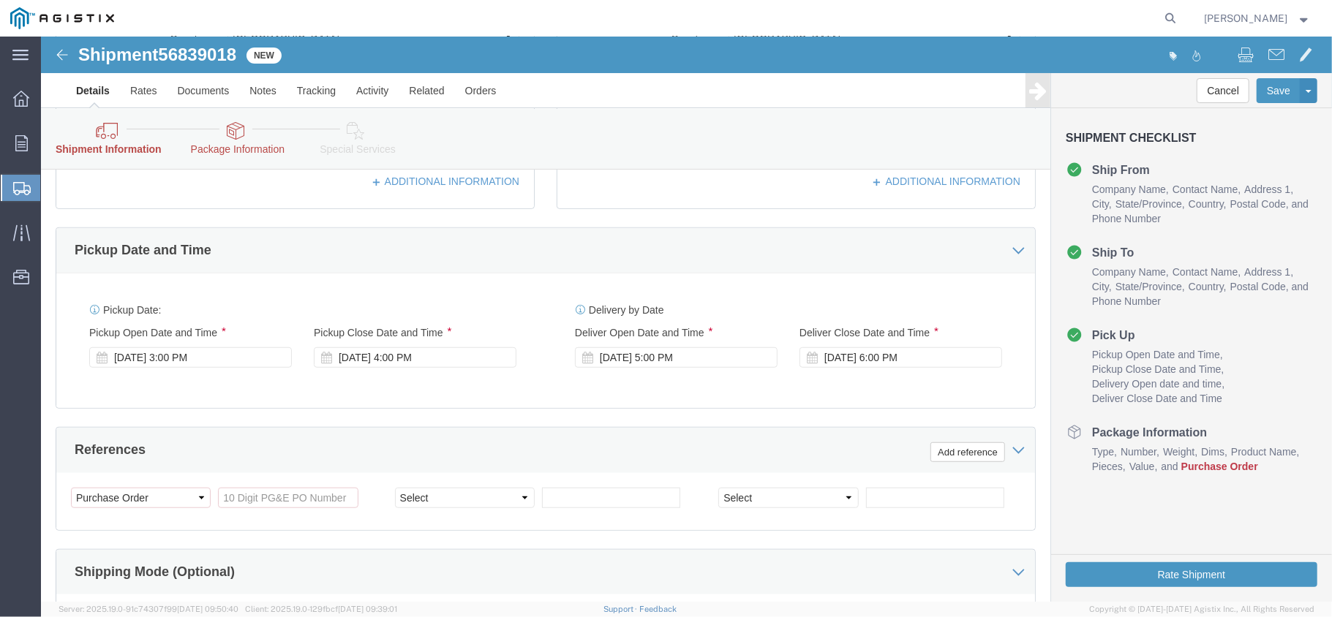
scroll to position [653, 0]
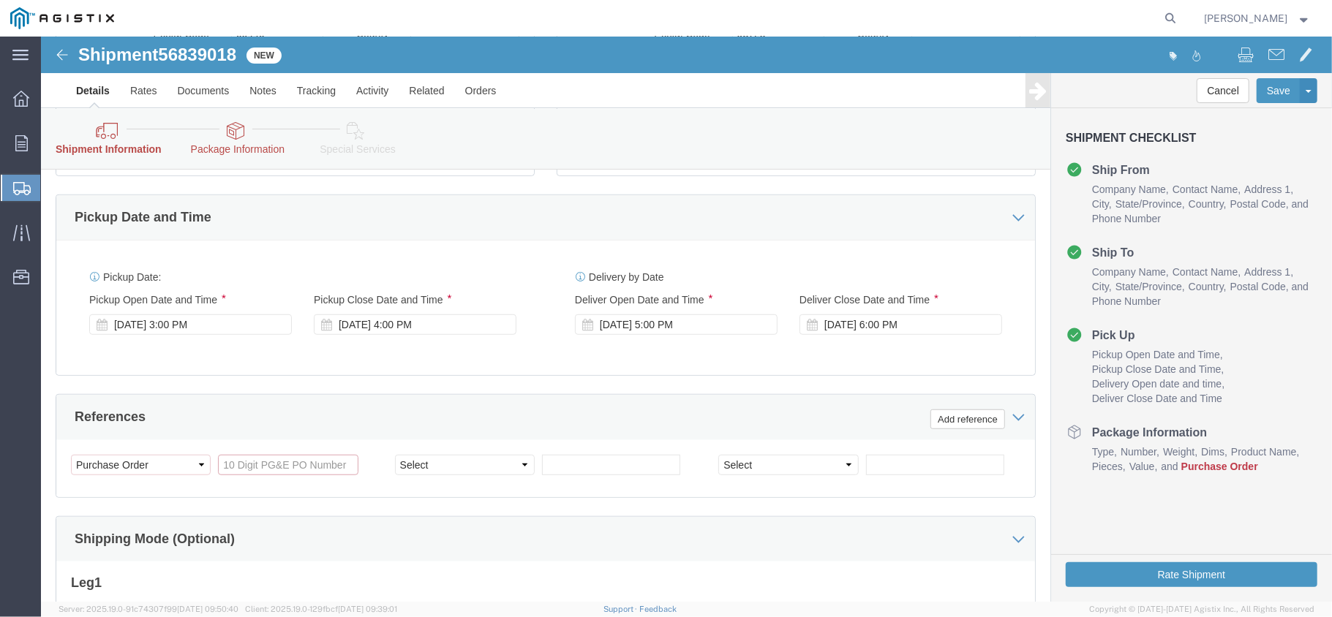
click input "References / Purchase Order: This field is required."
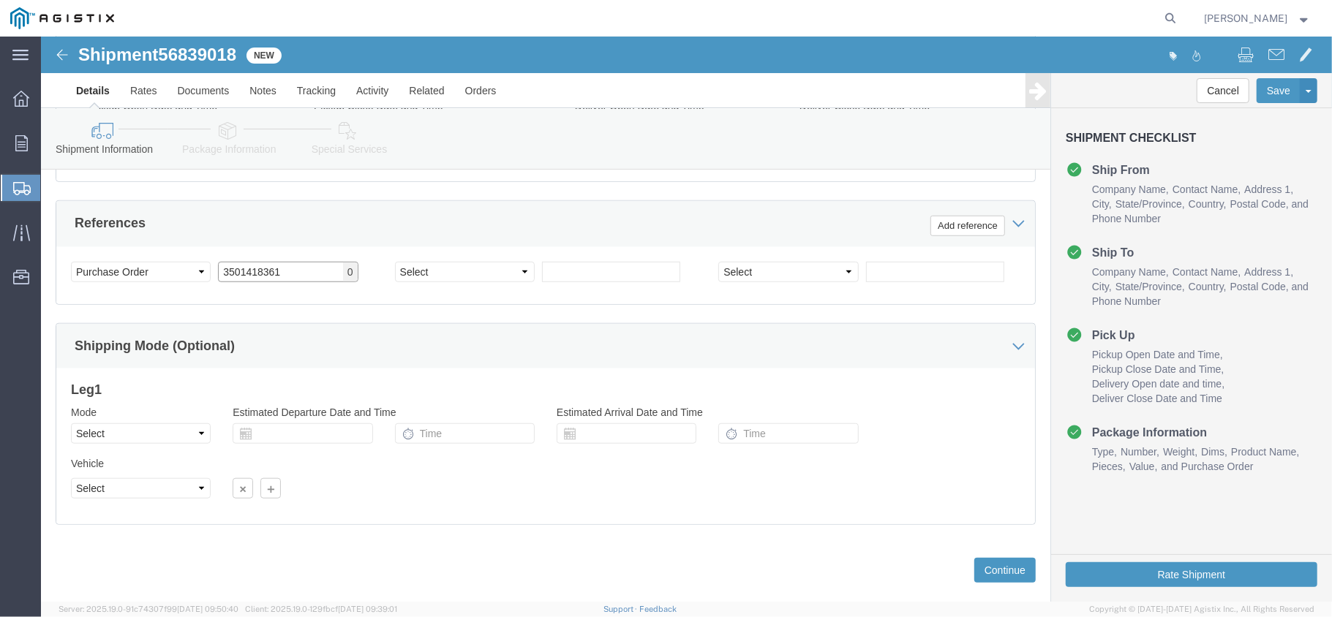
scroll to position [787, 0]
type input "3501418361"
click button "Continue"
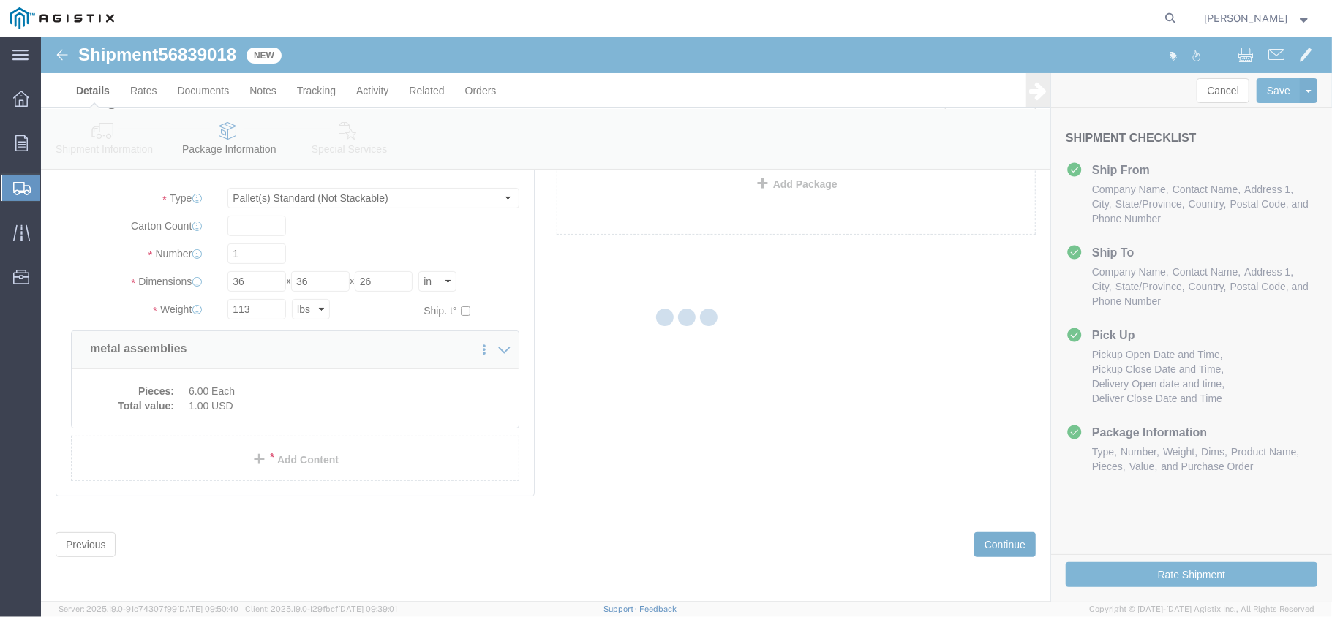
scroll to position [74, 0]
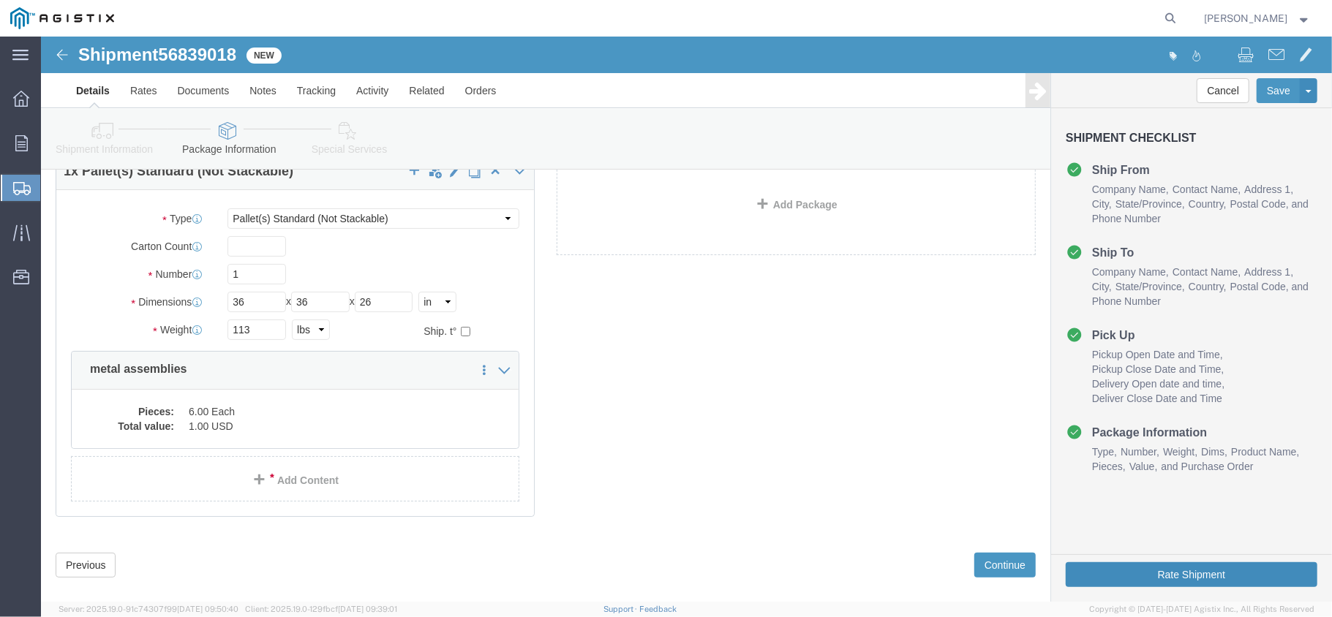
click button "Rate Shipment"
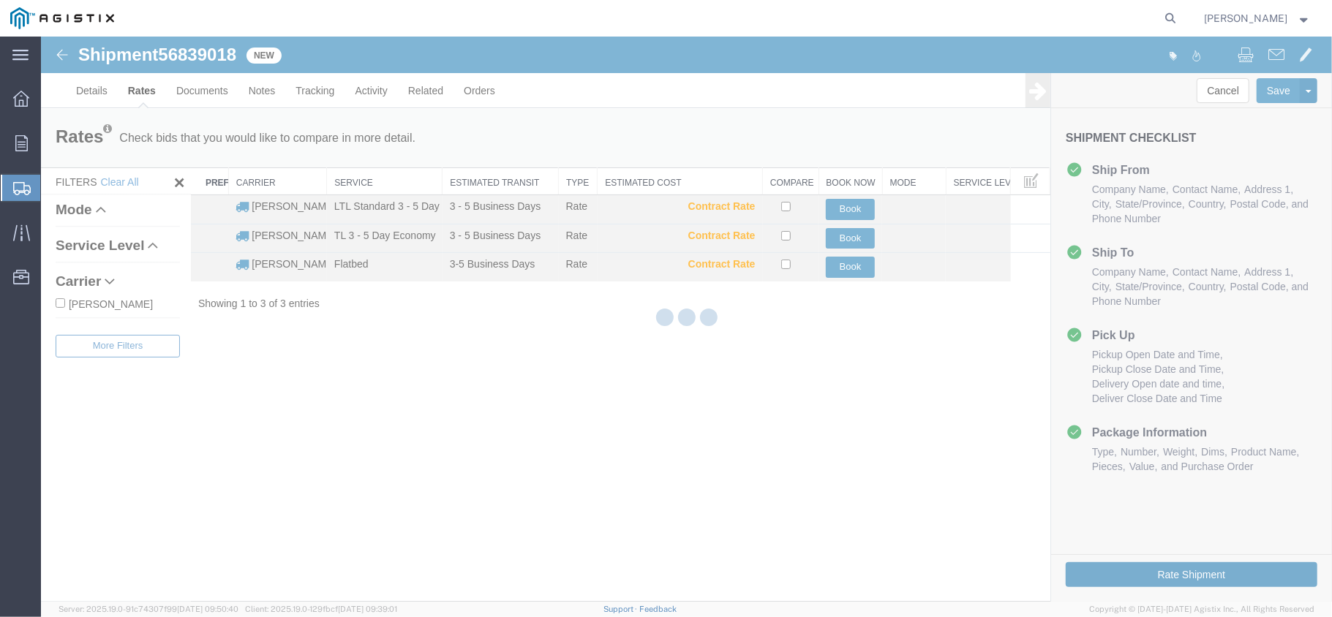
scroll to position [0, 0]
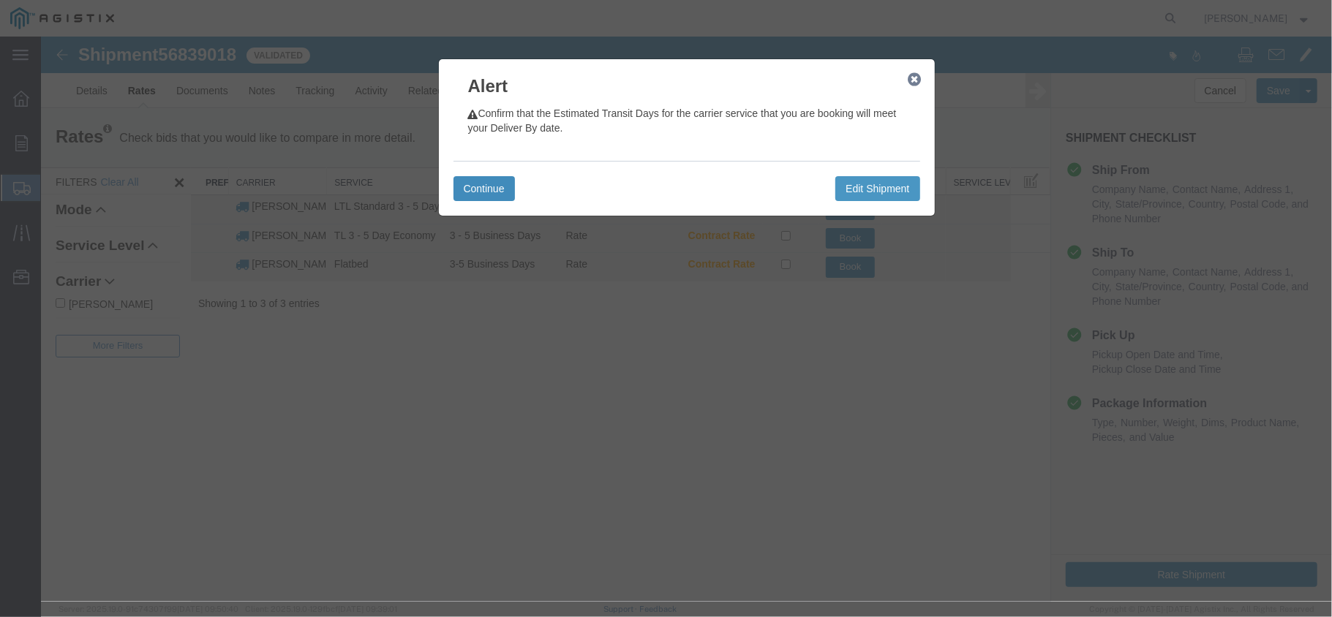
click at [481, 188] on button "Continue" at bounding box center [483, 188] width 61 height 25
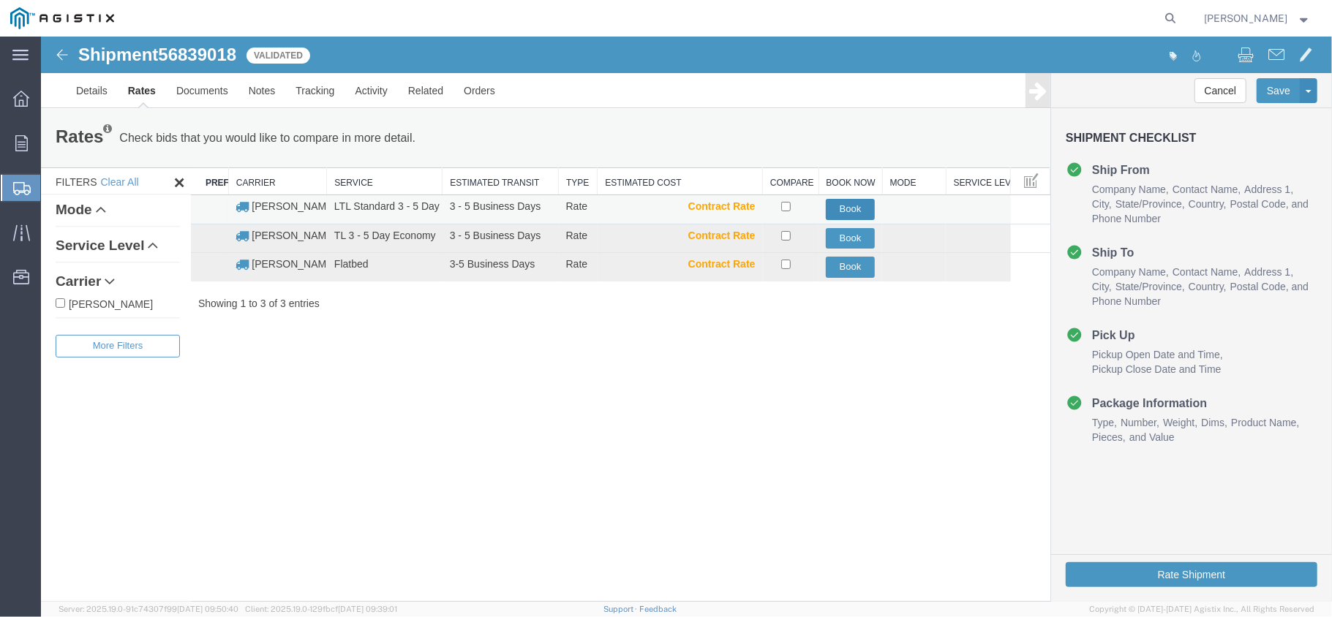
click at [843, 213] on button "Book" at bounding box center [849, 208] width 49 height 21
